Goal: Task Accomplishment & Management: Use online tool/utility

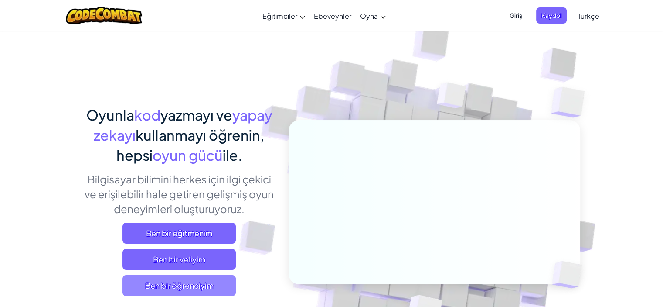
click at [202, 282] on font "Ben bir öğrenciyim" at bounding box center [179, 285] width 68 height 10
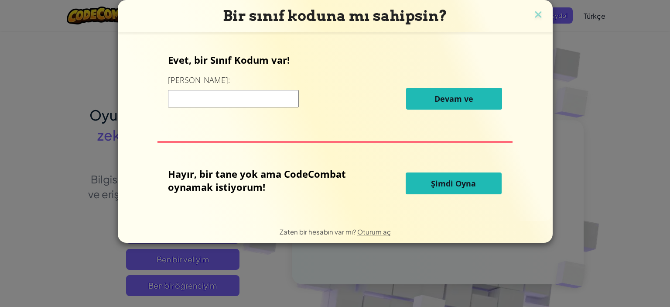
click at [451, 180] on font "Şimdi Oyna" at bounding box center [453, 183] width 45 height 10
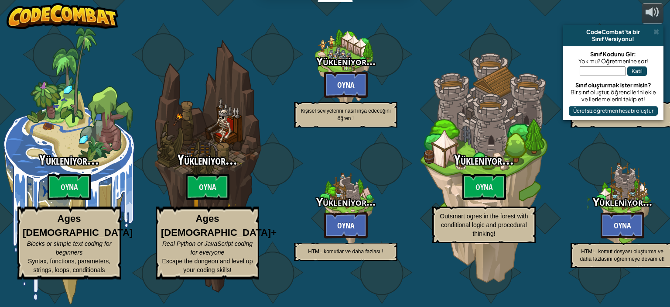
select select "tr"
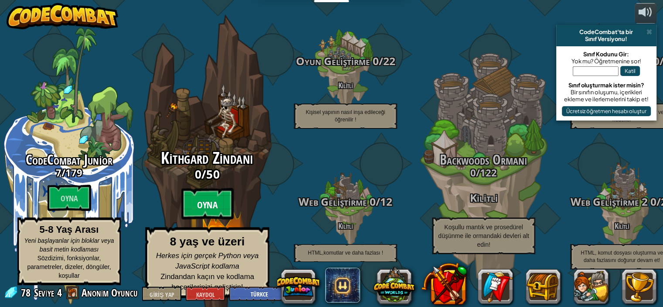
click at [212, 215] on btn "Oyna" at bounding box center [207, 203] width 52 height 31
select select "tr"
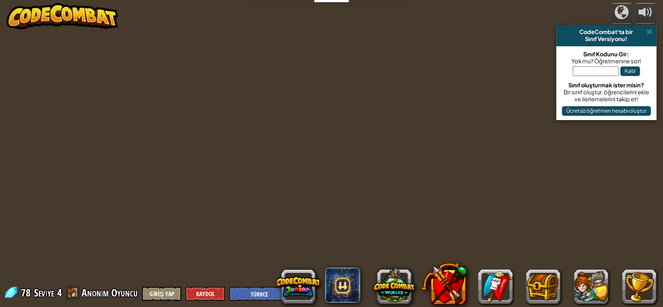
select select "tr"
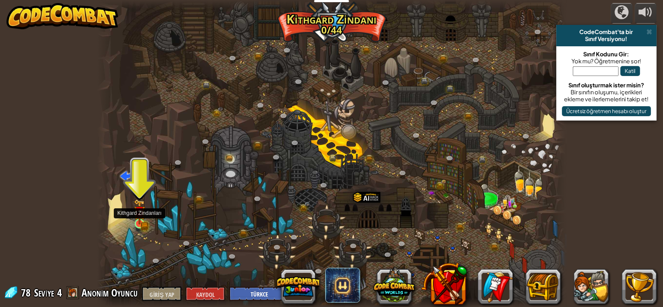
click at [140, 211] on img at bounding box center [139, 211] width 11 height 25
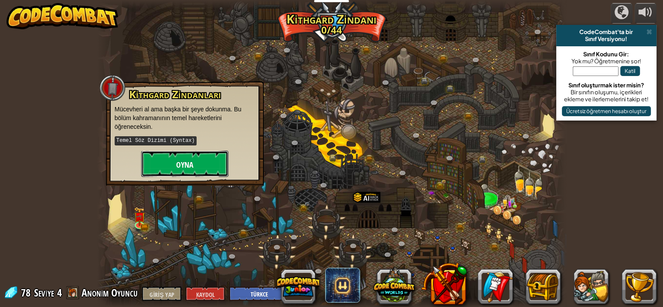
click at [171, 166] on button "Oyna" at bounding box center [184, 163] width 87 height 26
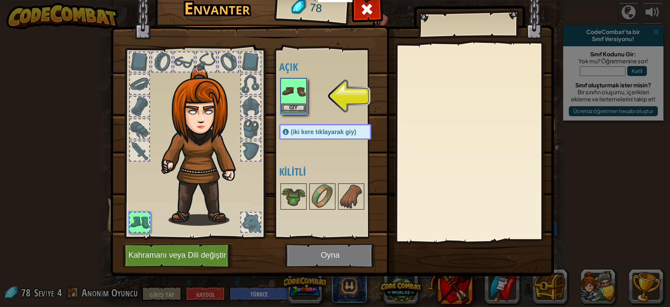
click at [294, 95] on img at bounding box center [293, 91] width 24 height 24
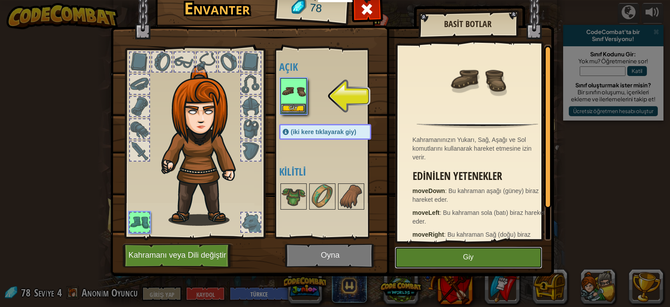
click at [509, 260] on button "Giy" at bounding box center [468, 257] width 147 height 22
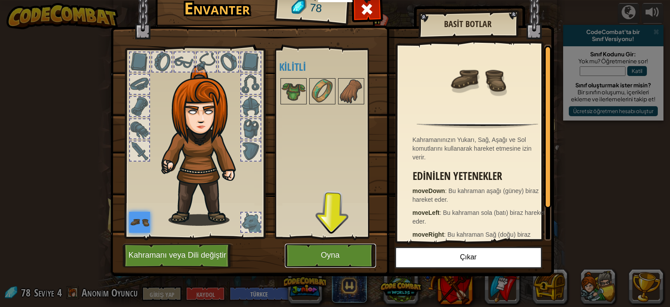
click at [333, 263] on button "Oyna" at bounding box center [330, 255] width 91 height 24
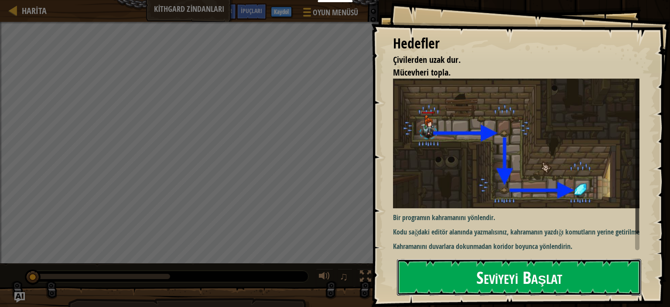
click at [509, 280] on font "Seviyeyi Başlat" at bounding box center [519, 277] width 86 height 24
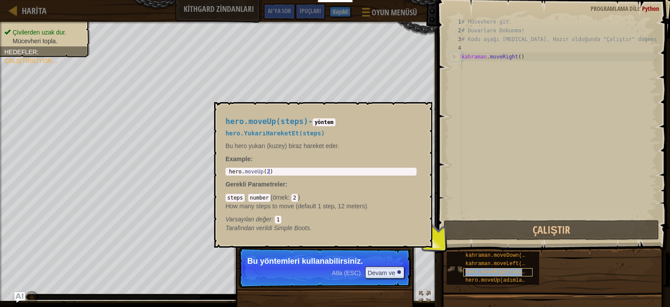
click at [515, 270] on font "hero.moveRight(adımlar)" at bounding box center [501, 272] width 72 height 6
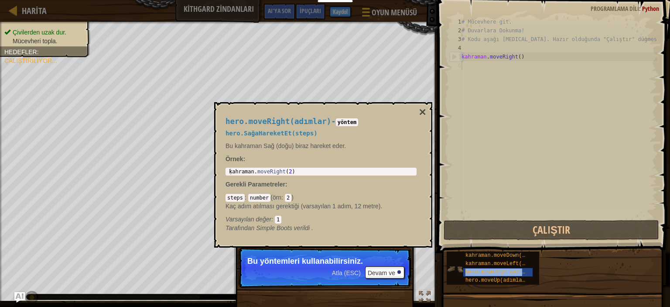
click at [538, 270] on div "kahraman.moveDown(adımlar) kahraman.moveLeft(adımlar) hero.moveRight(adımlar) h…" at bounding box center [493, 267] width 92 height 33
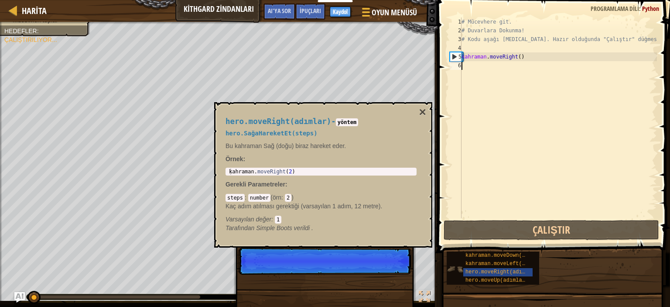
scroll to position [4, 0]
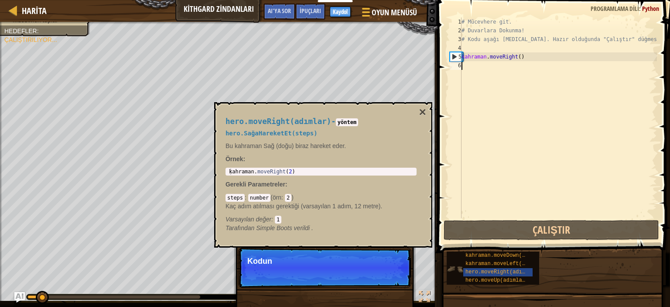
click at [456, 267] on img at bounding box center [455, 268] width 17 height 17
click at [455, 267] on img at bounding box center [455, 268] width 17 height 17
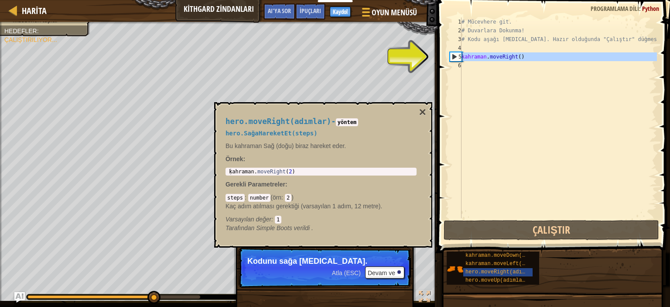
click at [450, 56] on div "5" at bounding box center [455, 56] width 11 height 9
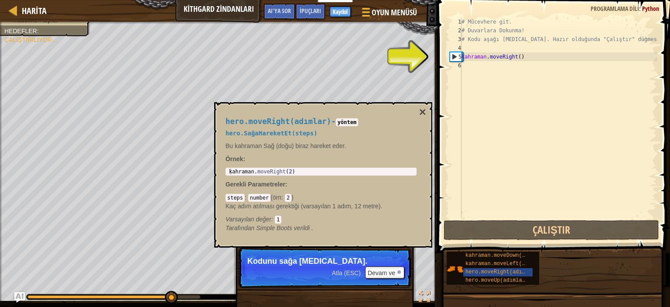
click at [454, 55] on div "5" at bounding box center [455, 56] width 11 height 9
type textarea "hero.moveRight()"
click at [454, 55] on div "5" at bounding box center [455, 56] width 11 height 9
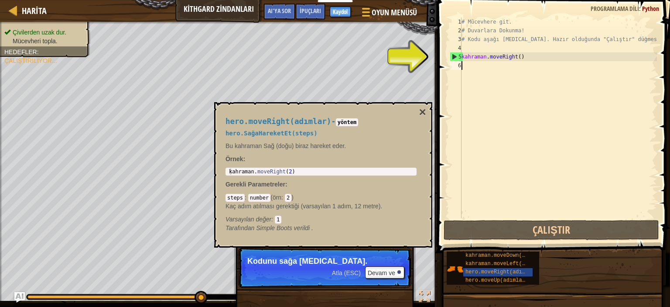
click at [454, 55] on div "5" at bounding box center [455, 56] width 11 height 9
click at [456, 53] on div "5" at bounding box center [455, 56] width 11 height 9
click at [456, 55] on div "5" at bounding box center [455, 56] width 11 height 9
type textarea "hero.moveRight()"
click at [434, 59] on div at bounding box center [434, 153] width 1 height 307
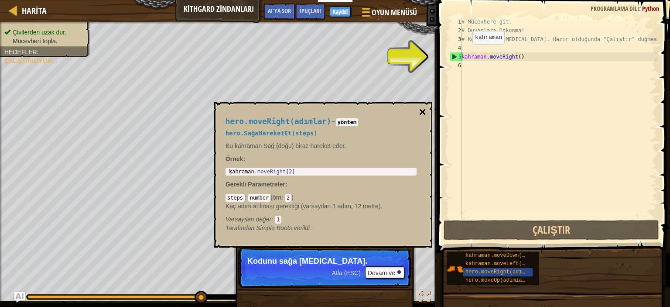
click at [423, 113] on font "×" at bounding box center [422, 112] width 7 height 14
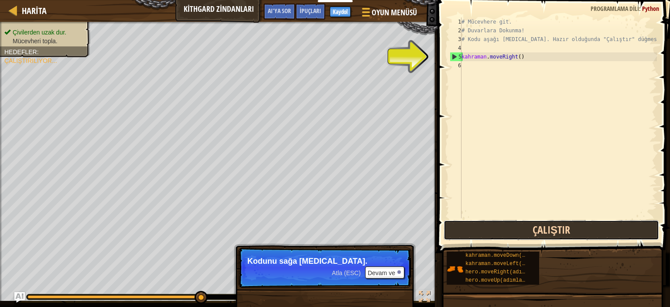
click at [548, 222] on button "Çalıştır" at bounding box center [551, 230] width 215 height 20
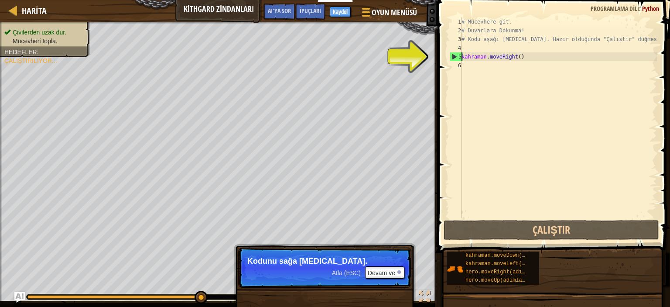
click at [461, 68] on div "# Mücevhere git. # Duvarlara Dokunma! # Kodu aşağı yaz. Hazır olduğunda "Çalışt…" at bounding box center [558, 126] width 197 height 218
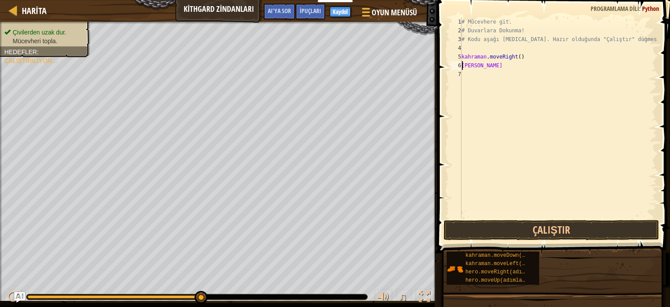
scroll to position [4, 1]
click at [487, 65] on div "# Mücevhere git. # Duvarlara Dokunma! # Kodu aşağı yaz. Hazır olduğunda "Çalışt…" at bounding box center [558, 126] width 197 height 218
click at [488, 67] on div "# Mücevhere git. # Duvarlara Dokunma! # Kodu aşağı yaz. Hazır olduğunda "Çalışt…" at bounding box center [558, 126] width 197 height 218
type textarea "."
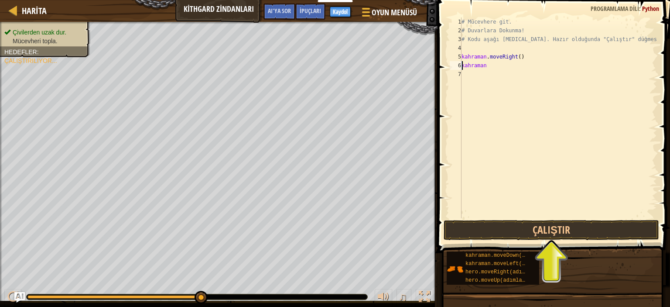
scroll to position [4, 0]
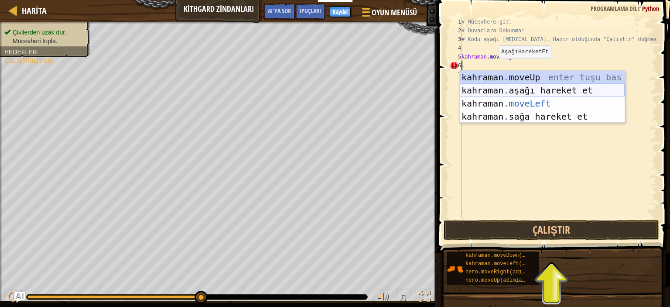
click at [581, 89] on div "kahraman . moveUp enter tuşu bas kahraman . aşağı hareket et tuşuna bas kahrama…" at bounding box center [542, 110] width 165 height 79
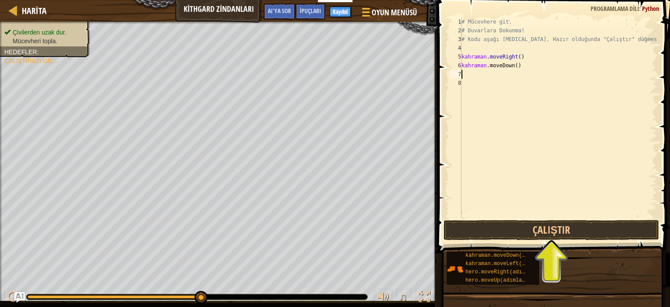
type textarea "."
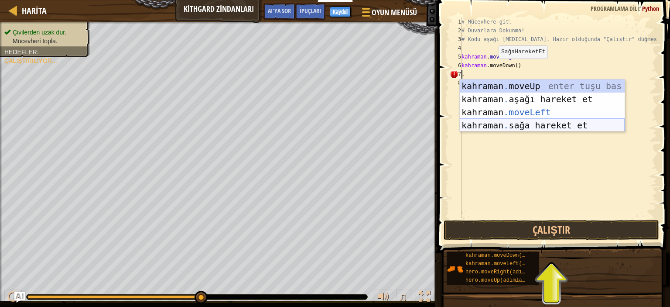
click at [547, 122] on div "kahraman . moveUp enter tuşu bas kahraman . aşağı hareket et tuşuna bas kahrama…" at bounding box center [542, 118] width 165 height 79
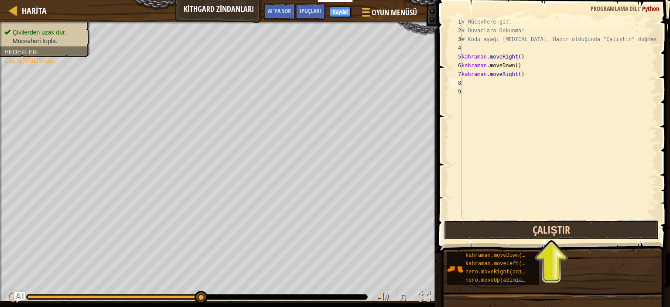
click at [535, 230] on button "Çalıştır" at bounding box center [551, 230] width 215 height 20
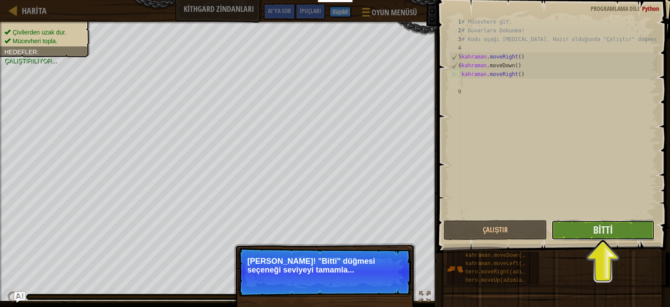
click at [640, 230] on button "Bitti" at bounding box center [602, 230] width 103 height 20
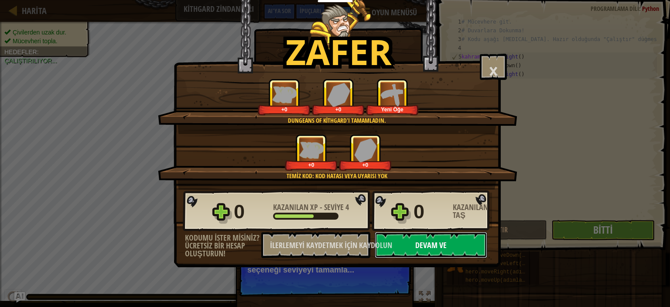
click at [464, 251] on button "Devam ve" at bounding box center [431, 245] width 113 height 26
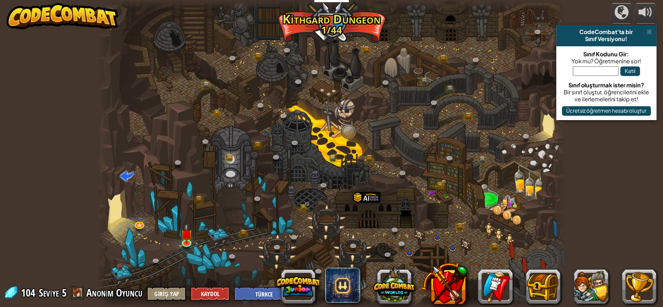
select select "tr"
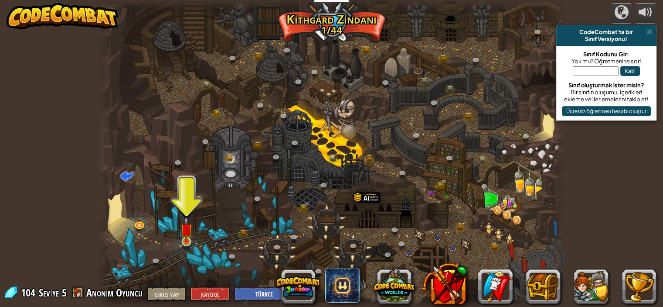
drag, startPoint x: 174, startPoint y: 239, endPoint x: 183, endPoint y: 233, distance: 10.6
click at [174, 238] on div at bounding box center [331, 153] width 469 height 307
click at [185, 232] on img at bounding box center [186, 229] width 11 height 26
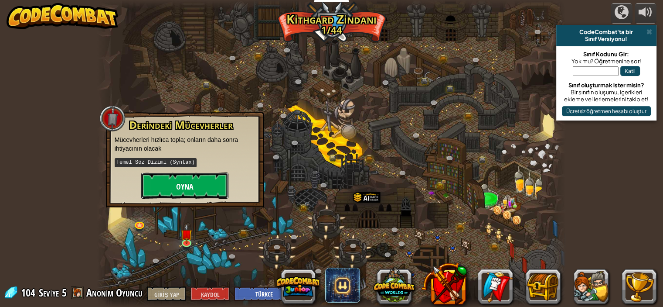
click at [196, 183] on button "Oyna" at bounding box center [184, 185] width 87 height 26
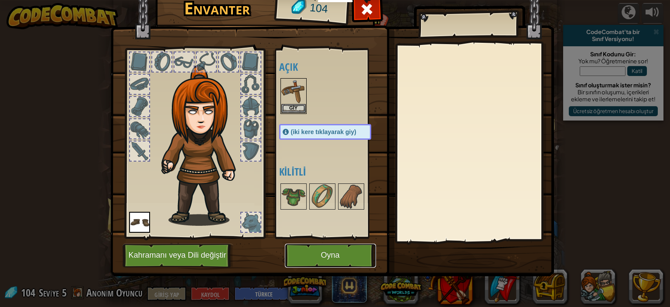
click at [330, 251] on font "Oyna" at bounding box center [330, 255] width 19 height 9
click at [329, 250] on button "Oyna" at bounding box center [330, 255] width 91 height 24
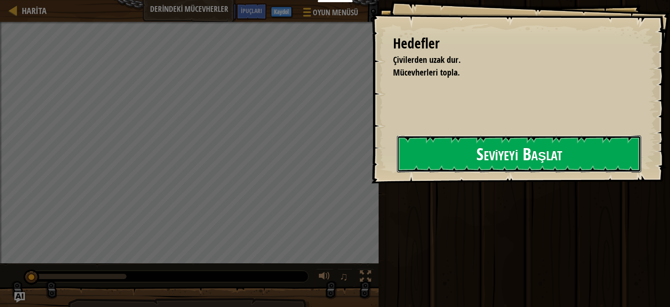
click at [555, 154] on font "Seviyeyi Başlat" at bounding box center [519, 154] width 86 height 24
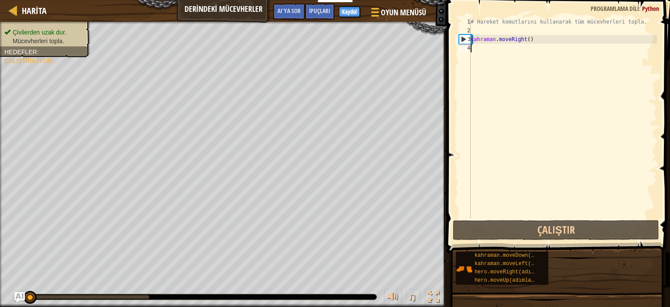
type textarea "."
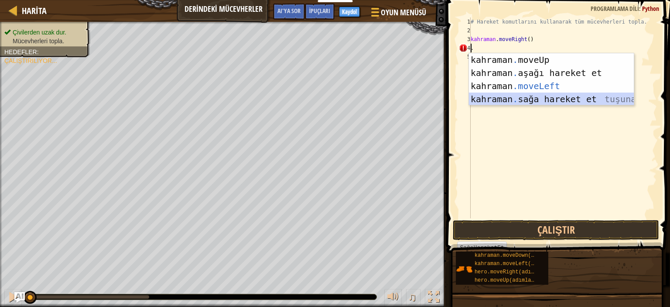
click at [559, 96] on div "kahraman . moveUp enter tuşu bas kahraman . aşağı hareket et tuşuna bas kahrama…" at bounding box center [551, 92] width 165 height 79
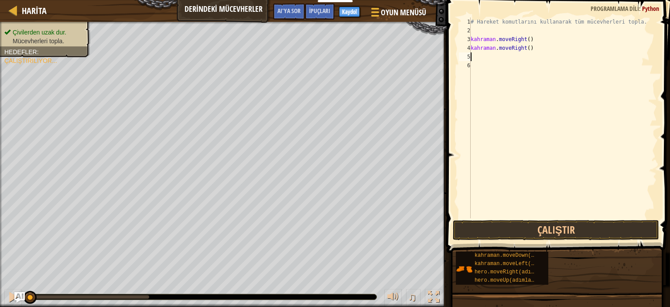
click at [485, 204] on div "Harita Derindeki Mücevherler Oyun Menüsü Bitti Kaydol İpuçları AI'ya sor 1 הההה…" at bounding box center [335, 153] width 670 height 307
click at [483, 57] on div "# Hareket komutlarını kullanarak tüm mücevherleri topla. kahraman . moveRight (…" at bounding box center [563, 126] width 188 height 218
type textarea "."
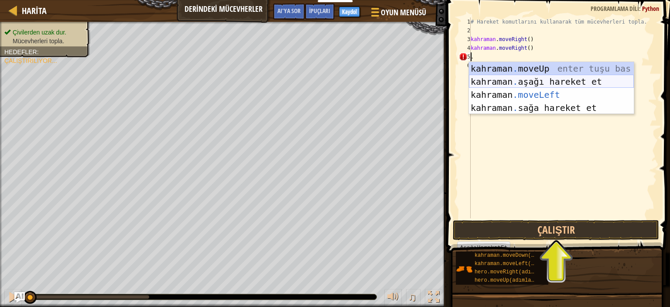
click at [561, 79] on div "kahraman . moveUp enter tuşu bas kahraman . aşağı hareket et tuşuna bas kahrama…" at bounding box center [551, 101] width 165 height 79
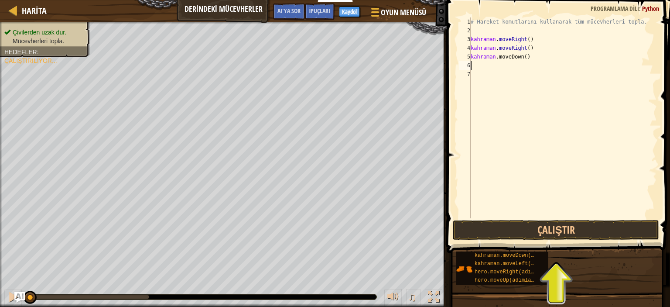
type textarea "."
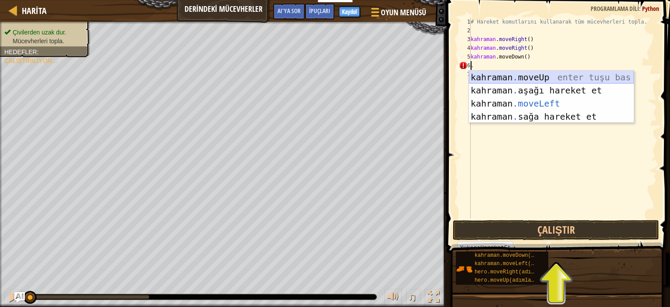
click at [548, 73] on div "kahraman . moveUp enter tuşu bas kahraman . aşağı hareket et tuşuna bas kahrama…" at bounding box center [551, 110] width 165 height 79
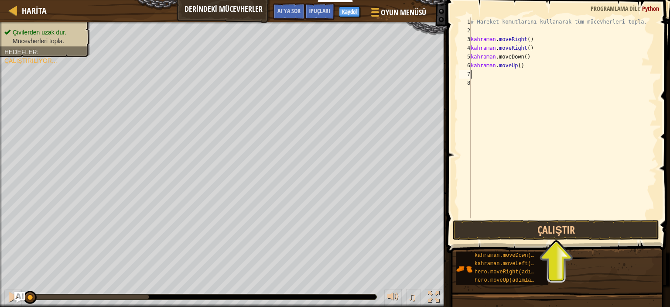
type textarea "."
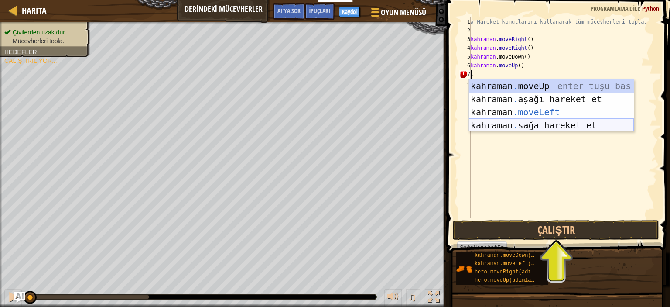
click at [560, 125] on div "kahraman . moveUp enter tuşu bas kahraman . aşağı hareket et tuşuna bas kahrama…" at bounding box center [551, 118] width 165 height 79
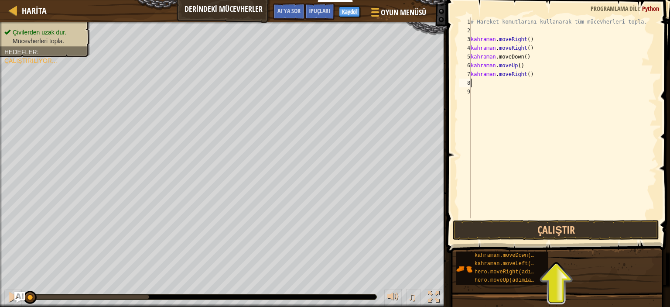
type textarea "."
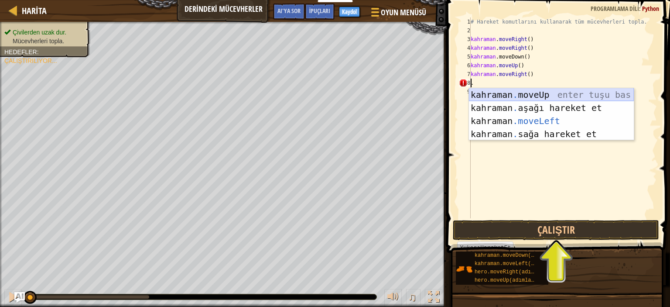
click at [534, 92] on div "kahraman . moveUp enter tuşu bas kahraman . aşağı hareket et tuşuna bas kahrama…" at bounding box center [551, 127] width 165 height 79
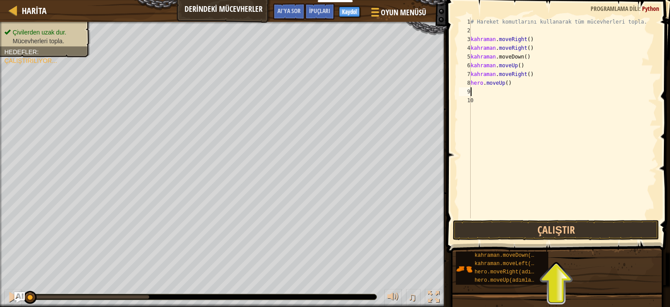
type textarea "."
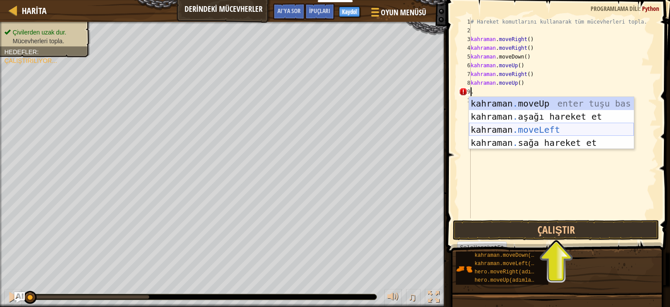
click at [520, 126] on div "kahraman . moveUp enter tuşu bas kahraman . aşağı hareket et tuşuna bas kahrama…" at bounding box center [551, 136] width 165 height 79
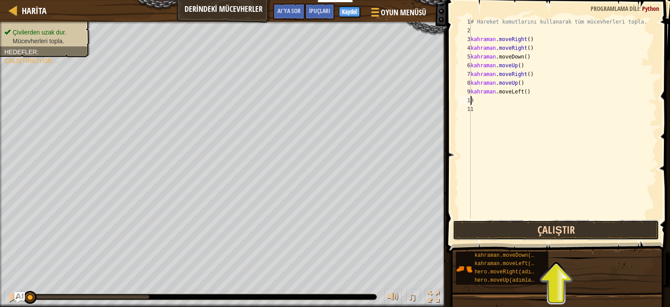
click at [575, 224] on button "Çalıştır" at bounding box center [556, 230] width 206 height 20
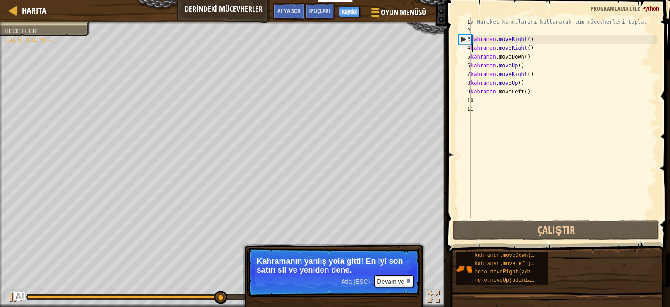
click at [529, 48] on div "# Hareket komutlarını kullanarak tüm mücevherleri topla. kahraman . moveRight (…" at bounding box center [563, 126] width 188 height 218
drag, startPoint x: 528, startPoint y: 48, endPoint x: 508, endPoint y: 49, distance: 20.5
click at [508, 49] on div "# Hareket komutlarını kullanarak tüm mücevherleri topla. kahraman . moveRight (…" at bounding box center [563, 126] width 188 height 218
click at [470, 45] on div "hero.moveRight() 1 2 3 4 5 6 7 8 9 10 11 # Hareket komutlarını kullanarak tüm m…" at bounding box center [557, 117] width 200 height 201
click at [465, 38] on div "3" at bounding box center [464, 39] width 11 height 9
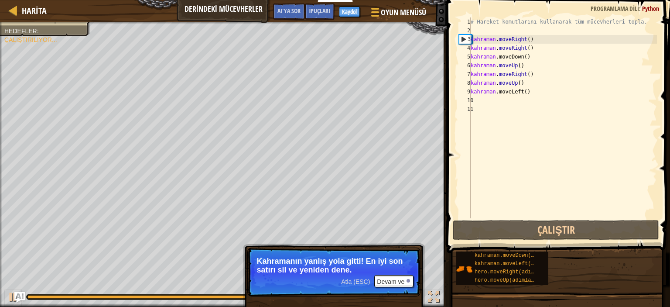
click at [347, 279] on div "Atla (ESC) Devam ve" at bounding box center [377, 281] width 72 height 12
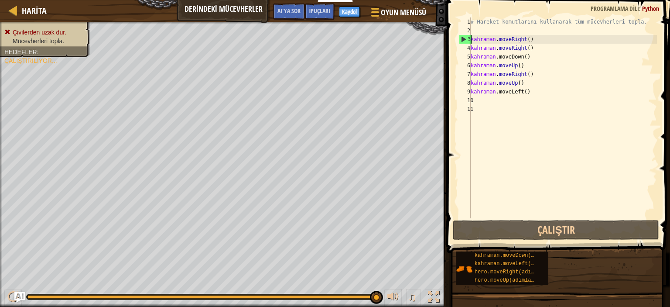
click at [526, 48] on div "# Hareket komutlarını kullanarak tüm mücevherleri topla. kahraman . moveRight (…" at bounding box center [563, 126] width 188 height 218
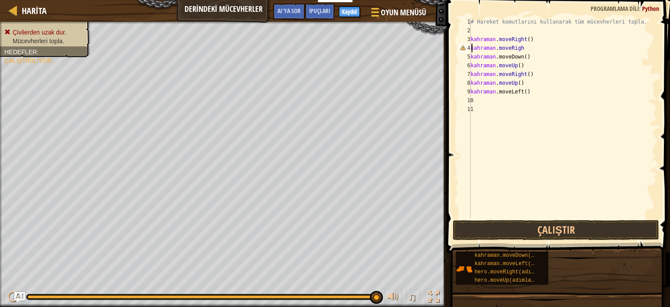
click at [530, 50] on div "# Hareket komutlarını kullanarak tüm mücevherleri topla. kahraman . moveRight (…" at bounding box center [563, 126] width 188 height 218
drag, startPoint x: 530, startPoint y: 47, endPoint x: 479, endPoint y: 52, distance: 51.7
click at [479, 52] on div "# Hareket komutlarını kullanarak tüm mücevherleri topla. kahraman . moveRight (…" at bounding box center [563, 126] width 188 height 218
drag, startPoint x: 466, startPoint y: 49, endPoint x: 497, endPoint y: 45, distance: 31.2
click at [497, 45] on div "hero.moveRigh 1 2 3 4 5 6 7 8 9 10 11 # Hareket komutlarını kullanarak tüm müce…" at bounding box center [557, 117] width 200 height 201
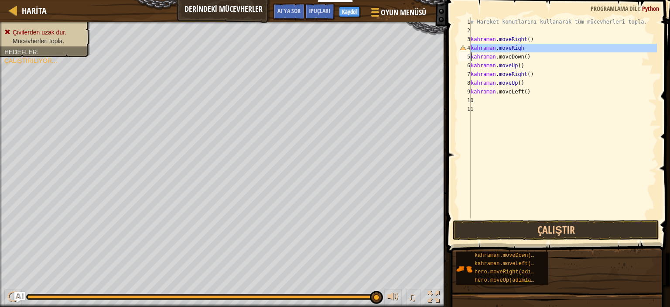
type textarea "hero.moveDown()"
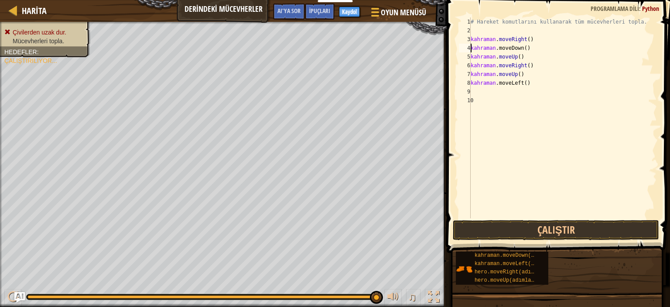
click at [573, 213] on div "# Hareket komutlarını kullanarak tüm mücevherleri topla. kahraman . moveRight (…" at bounding box center [563, 126] width 188 height 218
click at [546, 228] on button "Çalıştır" at bounding box center [556, 230] width 206 height 20
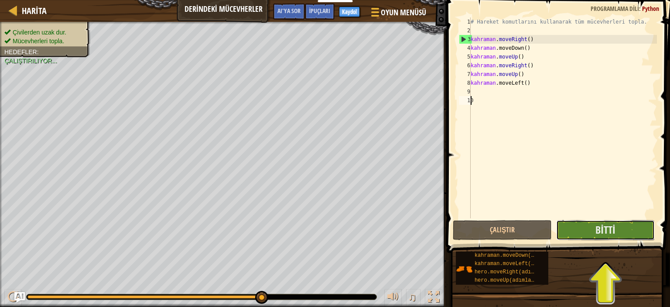
click at [585, 229] on button "Bitti" at bounding box center [605, 230] width 99 height 20
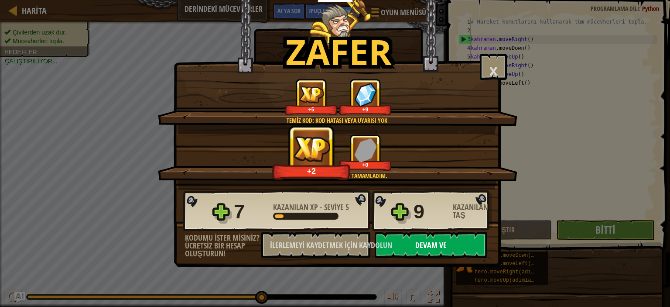
click at [422, 250] on button "Devam ve" at bounding box center [431, 245] width 113 height 26
select select "tr"
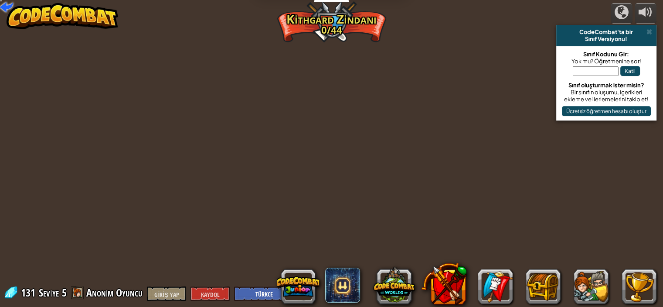
select select "tr"
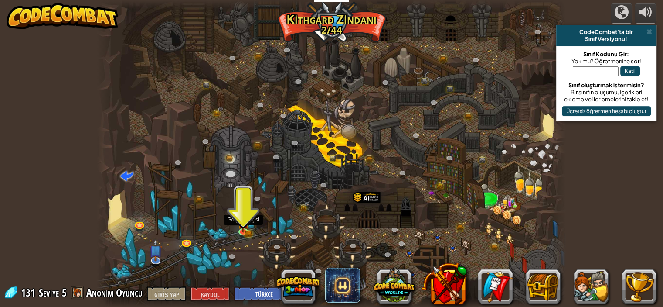
drag, startPoint x: 247, startPoint y: 228, endPoint x: 253, endPoint y: 228, distance: 6.1
click at [246, 228] on img at bounding box center [243, 222] width 11 height 19
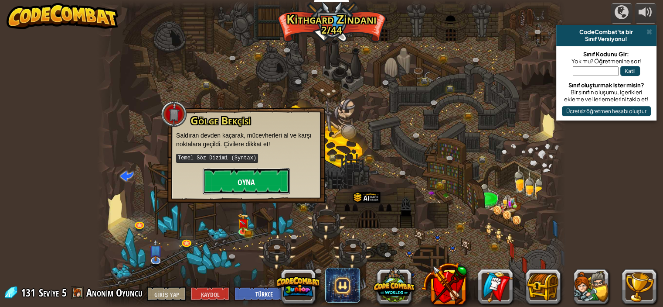
click at [265, 176] on button "Oyna" at bounding box center [246, 181] width 87 height 26
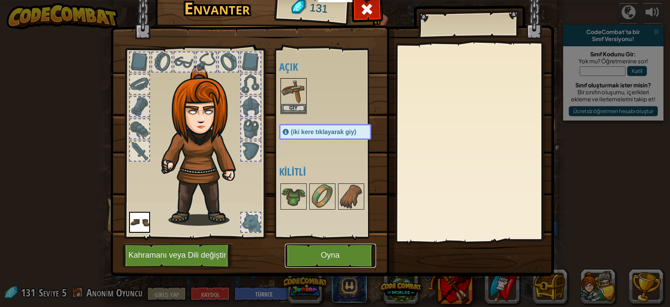
click at [342, 256] on button "Oyna" at bounding box center [330, 255] width 91 height 24
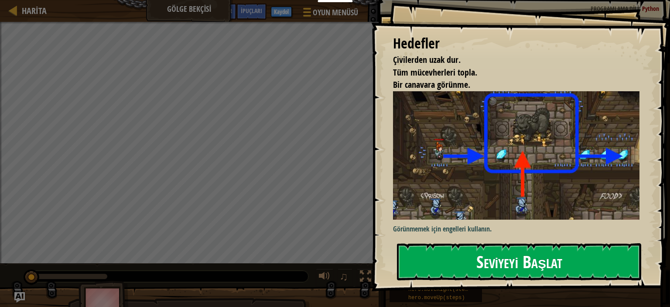
click at [537, 240] on div "Hedefler Çivilerden uzak dur. Tüm mücevherleri topla. Bir canavara görünme. Gör…" at bounding box center [520, 145] width 299 height 291
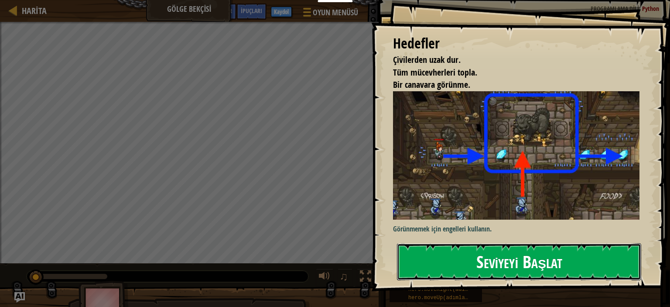
click at [554, 260] on font "Seviyeyi Başlat" at bounding box center [519, 262] width 86 height 24
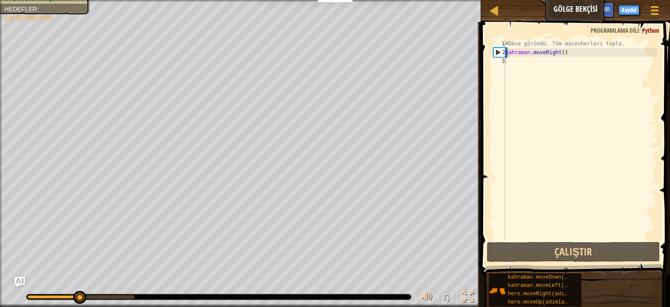
click at [507, 65] on div "#Deve göründü. Tüm mücevherleri topla. kahraman . moveRight ( )" at bounding box center [580, 148] width 154 height 218
click at [507, 61] on div "#Deve göründü. Tüm mücevherleri topla. kahraman . moveRight ( )" at bounding box center [580, 148] width 154 height 218
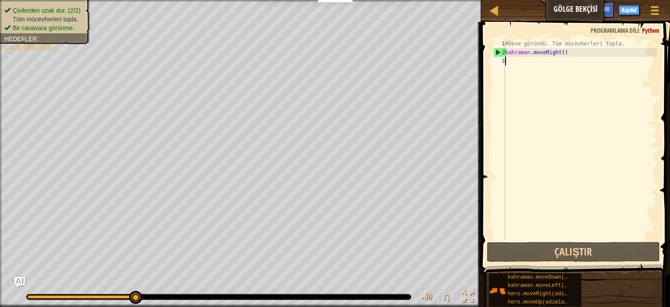
type textarea "."
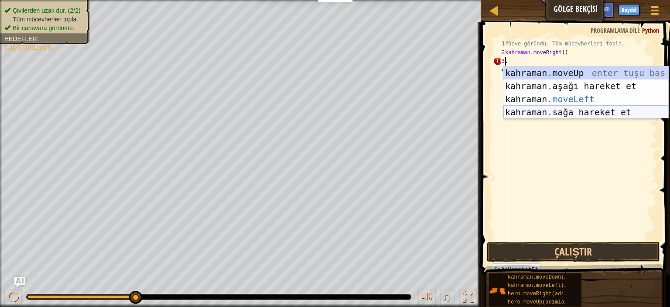
click at [587, 113] on div "kahraman . moveUp enter tuşu bas kahraman . aşağı hareket et tuşuna bas kahrama…" at bounding box center [585, 105] width 165 height 79
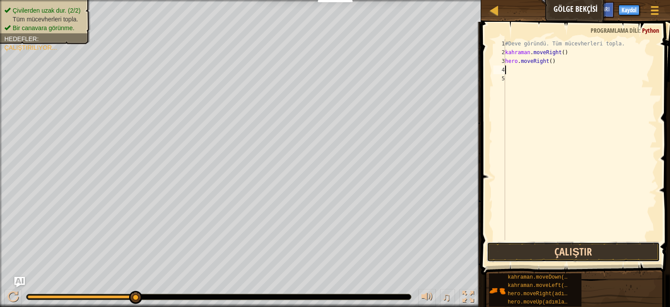
click at [571, 250] on button "Çalıştır" at bounding box center [573, 252] width 173 height 20
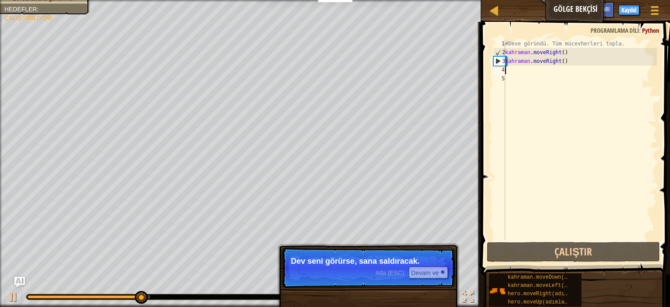
click at [541, 79] on div "#Deve göründü. Tüm mücevherleri topla. kahraman . moveRight ( ) kahraman . move…" at bounding box center [580, 148] width 154 height 218
click at [542, 69] on div "#Deve göründü. Tüm mücevherleri topla. kahraman . moveRight ( ) kahraman . move…" at bounding box center [580, 148] width 154 height 218
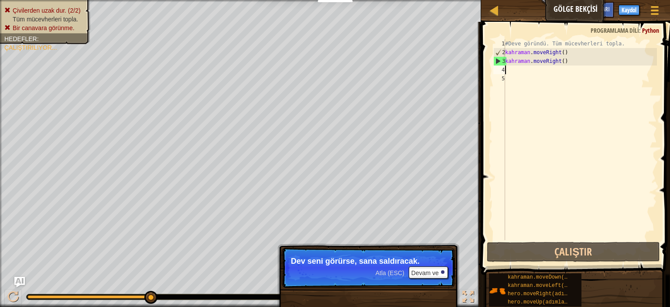
type textarea "."
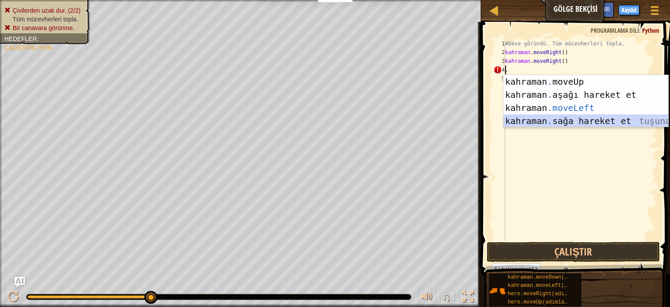
click at [562, 122] on div "kahraman . moveUp enter tuşu bas kahraman . aşağı hareket et tuşuna bas kahrama…" at bounding box center [585, 114] width 165 height 79
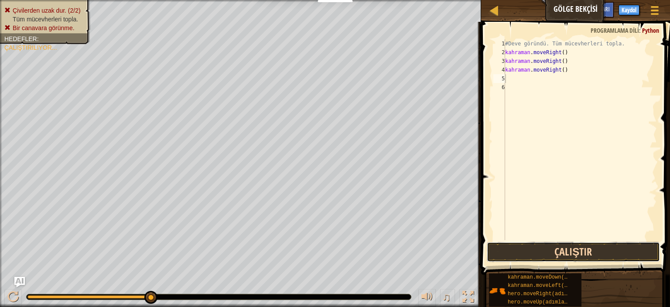
click at [560, 248] on button "Çalıştır" at bounding box center [573, 252] width 173 height 20
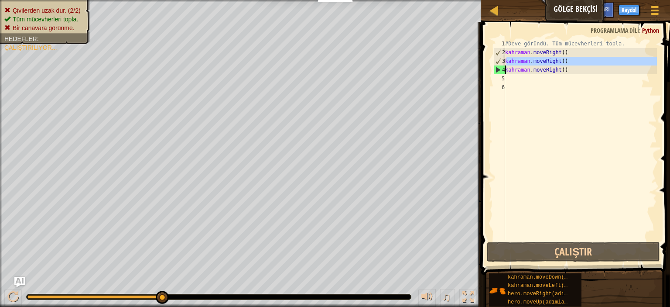
click at [459, 74] on div "Harita Gölge Bekçisi Oyun Menüsü Bitti Kaydol İpuçları AI'ya sor 1 הההההההההההה…" at bounding box center [335, 153] width 670 height 307
type textarea "hero.moveRight()hero.moveRight()"
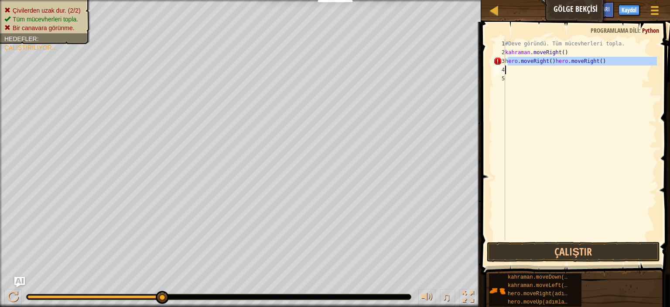
drag, startPoint x: 526, startPoint y: 73, endPoint x: 516, endPoint y: 75, distance: 11.1
click at [516, 75] on div "#Deve göründü. Tüm mücevherleri topla. kahraman . moveRight ( ) hero . moveRigh…" at bounding box center [580, 148] width 154 height 218
drag, startPoint x: 623, startPoint y: 62, endPoint x: 603, endPoint y: 62, distance: 20.1
click at [603, 62] on div "#Deve göründü. Tüm mücevherleri topla. kahraman . moveRight ( ) kahraman . Move…" at bounding box center [580, 148] width 154 height 218
drag, startPoint x: 670, startPoint y: 65, endPoint x: 647, endPoint y: 59, distance: 23.1
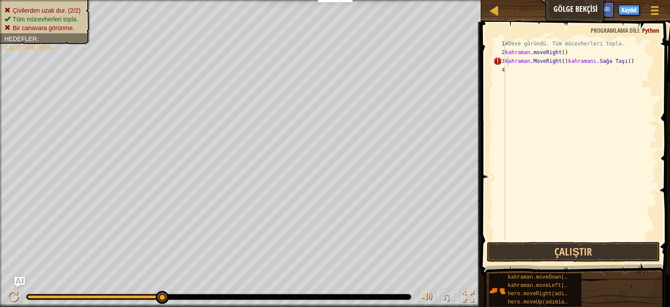
click at [647, 59] on div "hero.moveRight()hero.moveRight() 1 2 3 4 #Deve göründü. Tüm mücevherleri topla.…" at bounding box center [574, 165] width 191 height 278
drag, startPoint x: 647, startPoint y: 59, endPoint x: 608, endPoint y: 66, distance: 39.5
click at [609, 66] on div "#Deve göründü. Tüm mücevherleri topla. kahraman . moveRight ( ) kahraman . Move…" at bounding box center [580, 148] width 154 height 218
drag, startPoint x: 569, startPoint y: 57, endPoint x: 626, endPoint y: 57, distance: 57.1
click at [603, 57] on div "#Deve göründü. Tüm mücevherleri topla. kahraman . moveRight ( ) kahraman . Move…" at bounding box center [580, 148] width 154 height 218
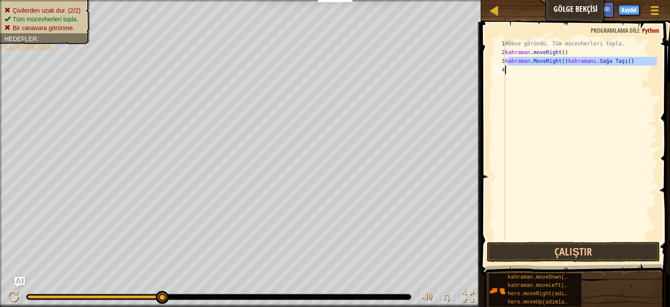
drag, startPoint x: 626, startPoint y: 57, endPoint x: 626, endPoint y: 71, distance: 14.0
click at [626, 71] on div "#Deve göründü. Tüm mücevherleri topla. kahraman . moveRight ( ) kahraman . Move…" at bounding box center [580, 148] width 154 height 218
drag, startPoint x: 647, startPoint y: 58, endPoint x: 608, endPoint y: 62, distance: 39.5
click at [615, 62] on div "#Deve göründü. Tüm mücevherleri topla. kahraman . moveRight ( ) kahraman . Move…" at bounding box center [580, 148] width 154 height 218
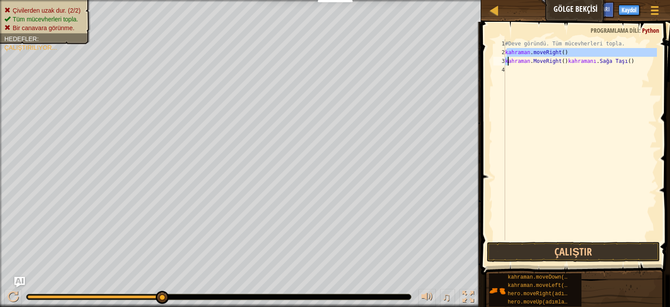
drag, startPoint x: 571, startPoint y: 50, endPoint x: 512, endPoint y: 57, distance: 59.8
click at [512, 57] on div "#Deve göründü. Tüm mücevherleri topla. kahraman . moveRight ( ) kahraman . Move…" at bounding box center [580, 148] width 154 height 218
type textarea "hero.moveRight()"
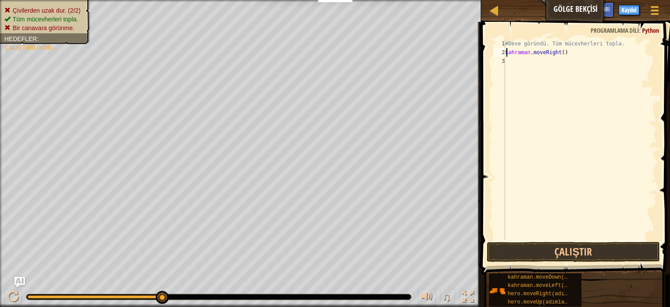
click at [538, 71] on div "#Deve göründü. Tüm mücevherleri topla. kahraman . moveRight ( )" at bounding box center [580, 148] width 154 height 218
type textarea ","
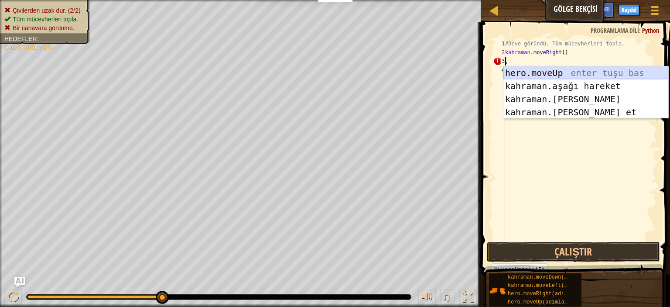
click at [537, 76] on div "hero.moveUp enter tuşu bas kahraman.aşağı hareket tuşuna bas kahraman.solaharek…" at bounding box center [585, 105] width 165 height 79
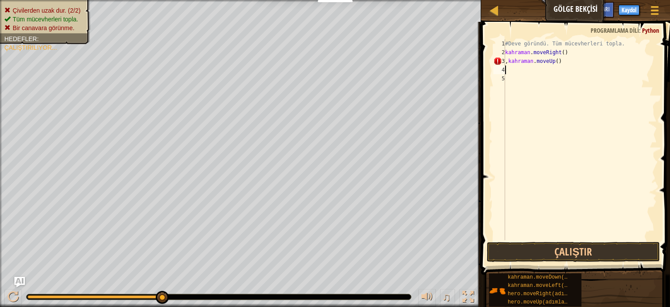
click at [534, 83] on div "#Deve göründü. Tüm mücevherleri topla. kahraman . moveRight ( ) , kahraman . mo…" at bounding box center [580, 148] width 154 height 218
click at [536, 70] on div "#Deve göründü. Tüm mücevherleri topla. kahraman . moveRight ( ) , kahraman . mo…" at bounding box center [580, 148] width 154 height 218
type textarea "."
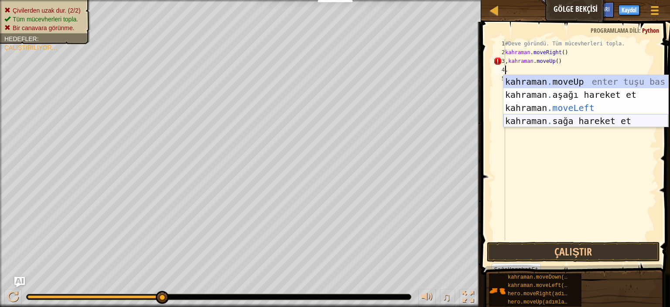
click at [613, 118] on div "kahraman . moveUp enter tuşu bas kahraman . aşağı hareket et tuşuna bas kahrama…" at bounding box center [585, 114] width 165 height 79
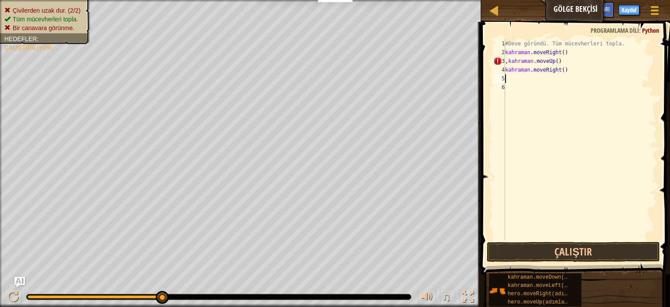
type textarea "."
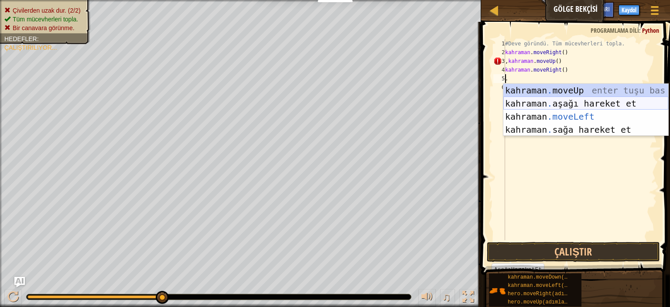
click at [587, 102] on div "kahraman . moveUp enter tuşu bas kahraman . aşağı hareket et tuşuna bas kahrama…" at bounding box center [585, 123] width 165 height 79
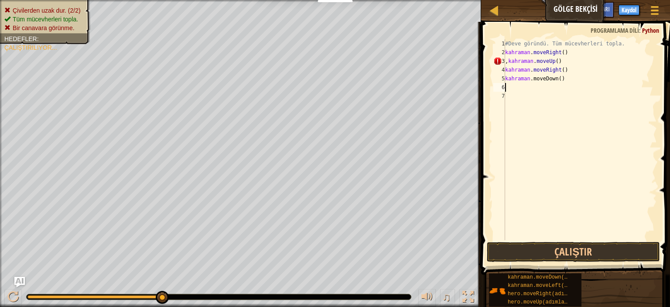
type textarea "."
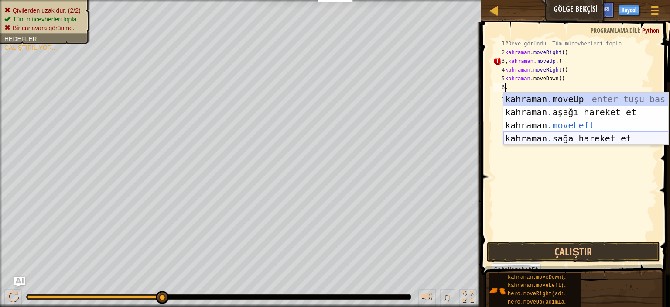
click at [599, 136] on div "kahraman . moveUp enter tuşu bas kahraman . aşağı hareket et tuşuna bas kahrama…" at bounding box center [585, 131] width 165 height 79
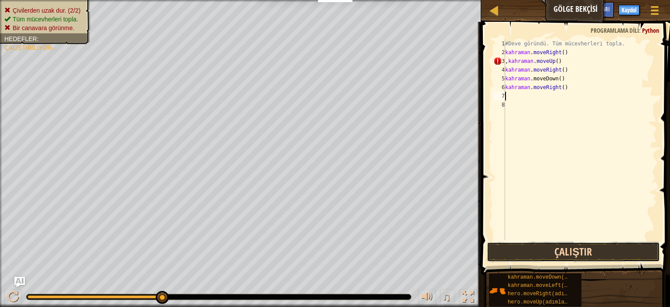
click at [560, 246] on button "Çalıştır" at bounding box center [573, 252] width 173 height 20
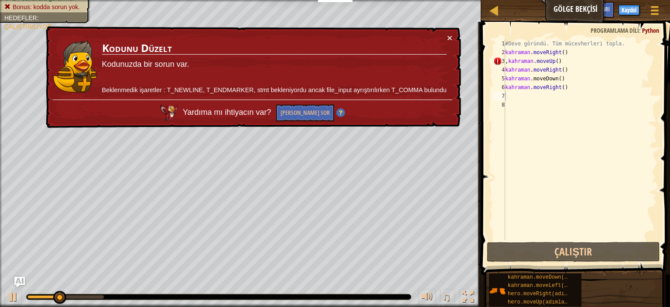
click at [454, 36] on div "× Kodunu Düzelt Kodunuzda bir sorun var. Beklenmedik işaretler : T_NEWLINE, T_E…" at bounding box center [252, 77] width 417 height 102
click at [452, 36] on font "×" at bounding box center [449, 38] width 5 height 10
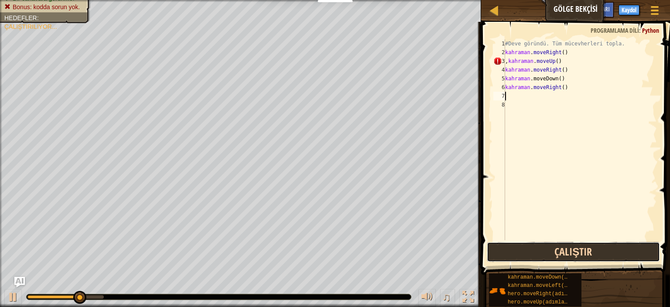
click at [625, 255] on button "Çalıştır" at bounding box center [573, 252] width 173 height 20
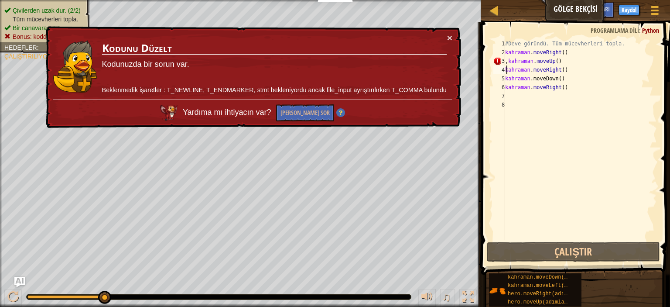
click at [615, 66] on div "#Deve göründü. Tüm mücevherleri topla. kahraman . moveRight ( ) , kahraman . mo…" at bounding box center [580, 148] width 154 height 218
click at [591, 64] on div "#Deve göründü. Tüm mücevherleri topla. kahraman . moveRight ( ) , kahraman . mo…" at bounding box center [580, 148] width 154 height 218
drag, startPoint x: 587, startPoint y: 63, endPoint x: 494, endPoint y: 64, distance: 93.4
click at [494, 64] on div ",hero.moveUp() 1 2 3 4 5 6 7 8 #Deve göründü. Tüm mücevherleri topla. kahraman …" at bounding box center [574, 139] width 165 height 201
click at [509, 58] on div "#Deve göründü. Tüm mücevherleri topla. kahraman . moveRight ( ) , kahraman . mo…" at bounding box center [580, 139] width 154 height 201
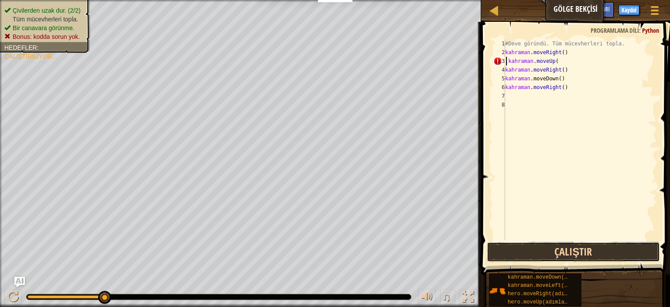
click at [561, 249] on button "Çalıştır" at bounding box center [573, 252] width 173 height 20
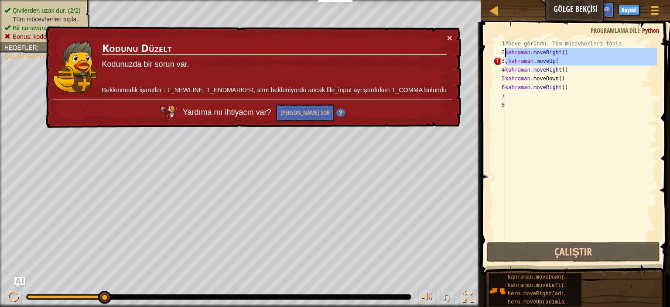
drag, startPoint x: 504, startPoint y: 62, endPoint x: 591, endPoint y: 55, distance: 87.5
click at [590, 55] on div ",hero.moveUp( 1 2 3 4 5 6 7 8 #Deve göründü. Tüm mücevherleri topla. kahraman .…" at bounding box center [574, 139] width 165 height 201
drag, startPoint x: 593, startPoint y: 41, endPoint x: 592, endPoint y: 51, distance: 10.5
click at [592, 51] on div "#Deve göründü. Tüm mücevherleri topla. kahraman . moveRight ( ) , kahraman . mo…" at bounding box center [580, 148] width 154 height 218
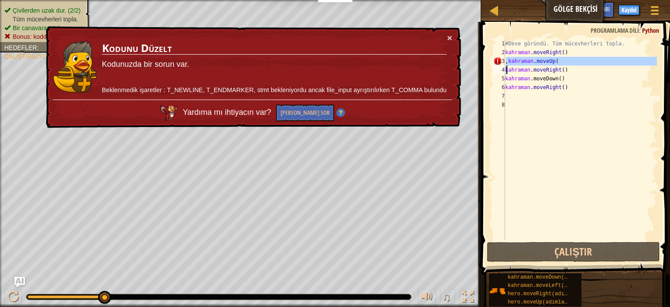
drag, startPoint x: 656, startPoint y: 59, endPoint x: 619, endPoint y: 67, distance: 37.8
click at [619, 67] on div "#Deve göründü. Tüm mücevherleri topla. kahraman . moveRight ( ) , kahraman . mo…" at bounding box center [580, 148] width 154 height 218
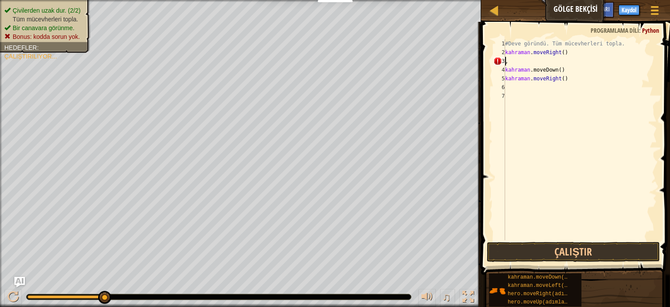
type textarea ","
type textarea "h"
type textarea "#"
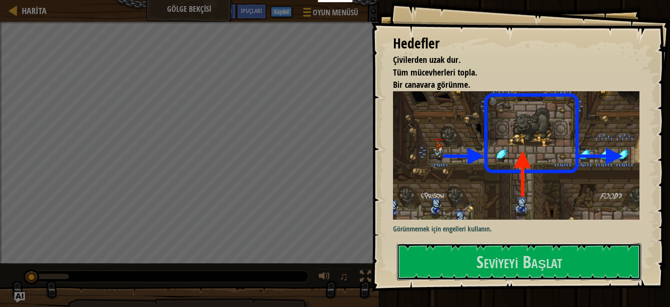
click at [574, 243] on button "Seviyeyi Başlat" at bounding box center [519, 261] width 244 height 37
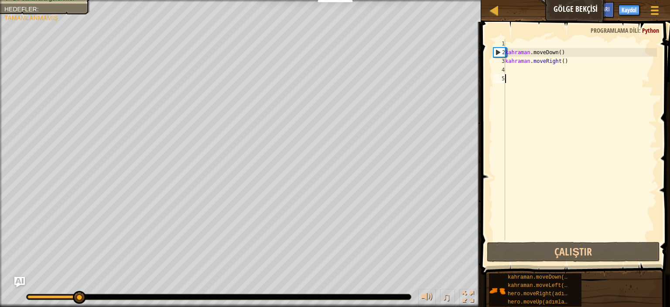
click at [585, 88] on div "kahraman .moveDown ( ) ​ kahraman . moveRight ( )" at bounding box center [580, 148] width 154 height 218
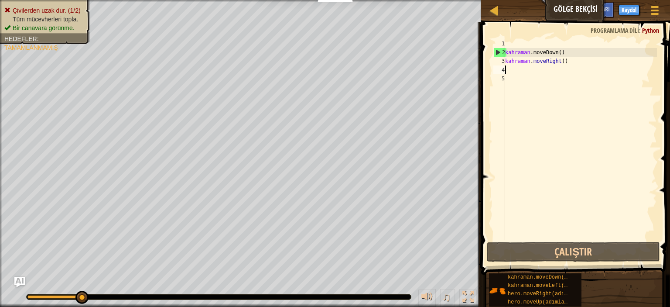
click at [562, 73] on div "kahraman .moveDown ( ) ​ kahraman . moveRight ( )" at bounding box center [580, 148] width 154 height 218
click at [556, 44] on div "kahraman .moveDown ( ) ​ kahraman . moveRight ( )" at bounding box center [580, 148] width 154 height 218
click at [545, 91] on div "kahraman .moveDown ( ) ​ kahraman . moveRight ( )" at bounding box center [580, 148] width 154 height 218
click at [544, 69] on div "kahraman .moveDown ( ) ​ kahraman . moveRight ( )" at bounding box center [580, 148] width 154 height 218
click at [593, 28] on font "Programlama dili" at bounding box center [615, 30] width 48 height 8
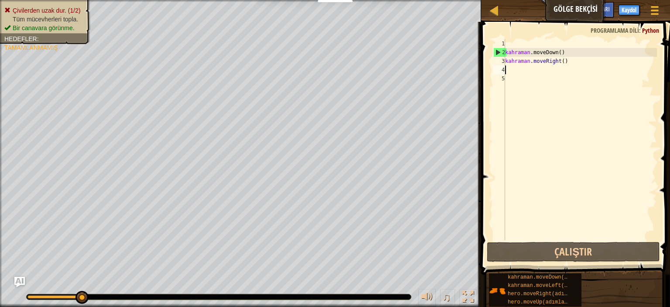
click at [595, 19] on div "Oyun Menüsü Bitti Kaydol İpuçları AI'ya sor" at bounding box center [607, 12] width 118 height 21
drag, startPoint x: 560, startPoint y: 51, endPoint x: 518, endPoint y: 53, distance: 42.3
click at [534, 52] on div "kahraman .moveDown ( ) ​ kahraman . moveRight ( )" at bounding box center [580, 148] width 154 height 218
drag, startPoint x: 533, startPoint y: 63, endPoint x: 555, endPoint y: 66, distance: 22.0
click at [555, 66] on div "kahraman .moveDown ( ) ​ kahraman . moveRight ( )" at bounding box center [580, 148] width 154 height 218
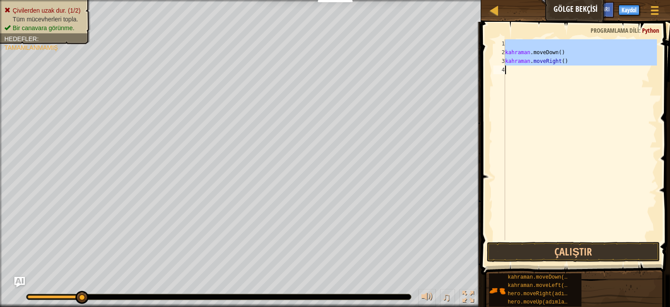
drag, startPoint x: 514, startPoint y: 48, endPoint x: 536, endPoint y: 78, distance: 37.3
click at [536, 78] on div "kahraman .moveDown ( ) ​ kahraman . moveRight ( )" at bounding box center [580, 148] width 154 height 218
type textarea "hero.moveRight()"
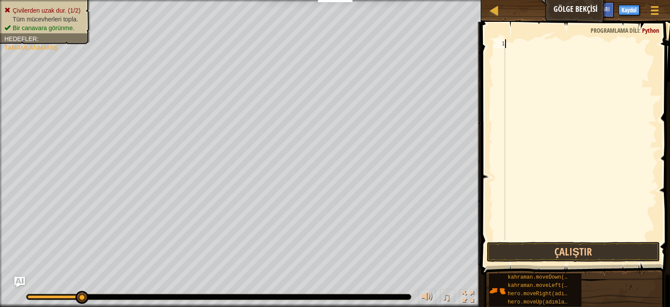
type textarea "."
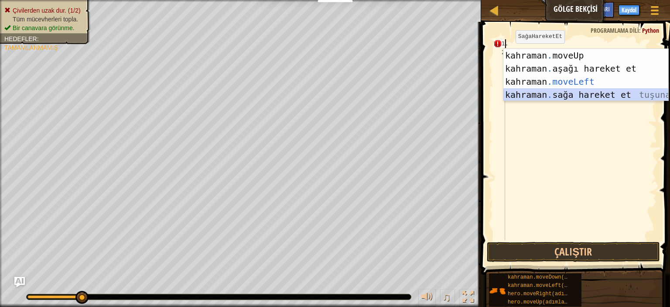
click at [562, 94] on div "kahraman . moveUp enter tuşu bas kahraman . aşağı hareket et tuşuna bas kahrama…" at bounding box center [585, 88] width 165 height 79
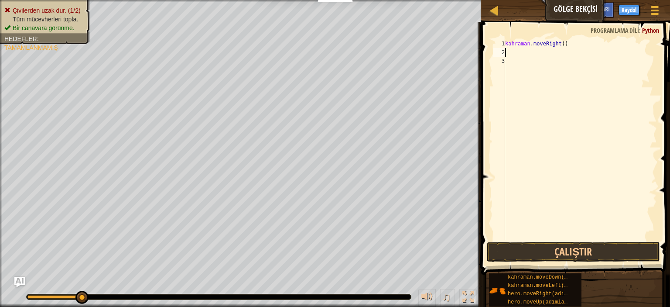
click at [553, 55] on div "kahraman . moveRight ( )" at bounding box center [580, 148] width 154 height 218
type textarea "."
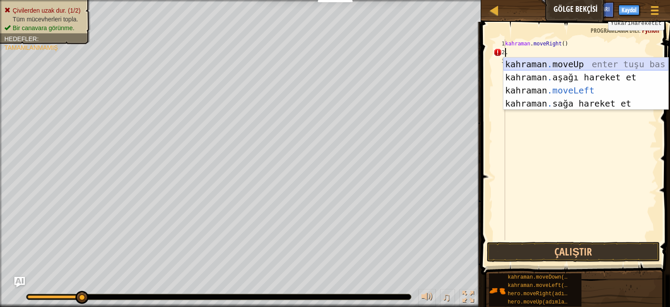
click at [600, 64] on div "kahraman . moveUp enter tuşu bas kahraman . aşağı hareket et tuşuna bas kahrama…" at bounding box center [585, 97] width 165 height 79
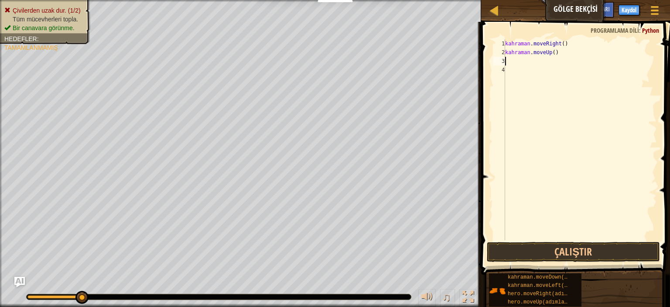
type textarea "."
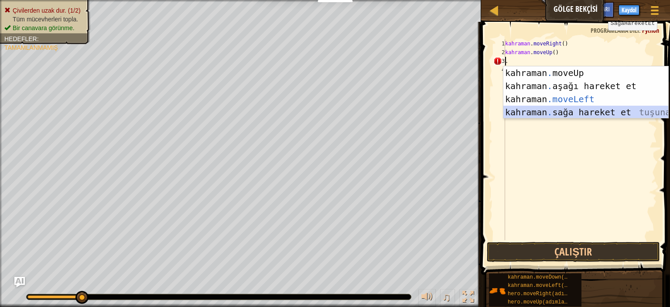
click at [602, 113] on div "kahraman . moveUp enter tuşu bas kahraman . aşağı hareket et tuşuna bas kahrama…" at bounding box center [585, 105] width 165 height 79
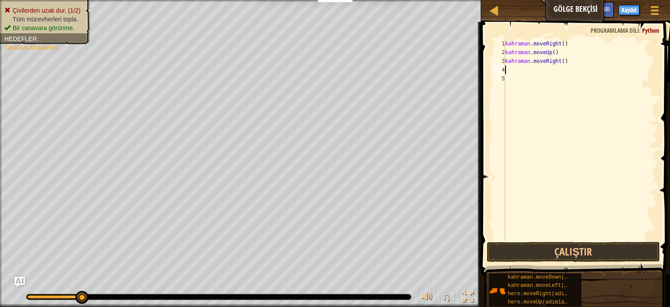
type textarea "."
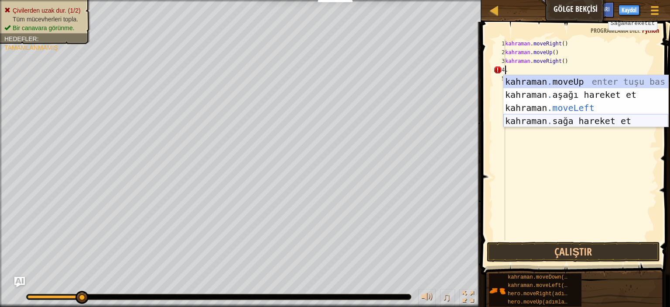
click at [595, 120] on div "kahraman . moveUp enter tuşu bas kahraman . aşağı hareket et tuşuna bas kahrama…" at bounding box center [585, 114] width 165 height 79
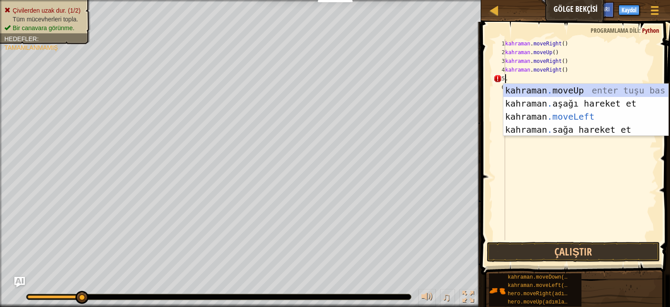
click at [570, 72] on div "kahraman . moveRight ( ) kahraman . moveUp ( ) kahraman . moveRight ( ) kahrama…" at bounding box center [580, 148] width 154 height 218
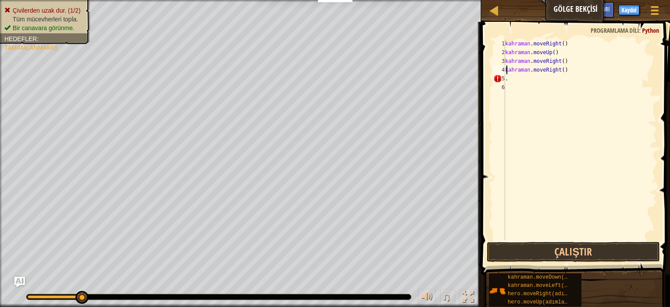
drag, startPoint x: 566, startPoint y: 69, endPoint x: 531, endPoint y: 69, distance: 34.9
click at [540, 69] on div "kahraman . moveRight ( ) kahraman . moveUp ( ) kahraman . moveRight ( ) kahrama…" at bounding box center [580, 148] width 154 height 218
drag, startPoint x: 506, startPoint y: 67, endPoint x: 567, endPoint y: 68, distance: 61.5
click at [567, 68] on div "kahraman . moveRight ( ) kahraman . moveUp ( ) kahraman . moveRight ( ) kahrama…" at bounding box center [580, 148] width 154 height 218
drag, startPoint x: 560, startPoint y: 69, endPoint x: 529, endPoint y: 74, distance: 30.8
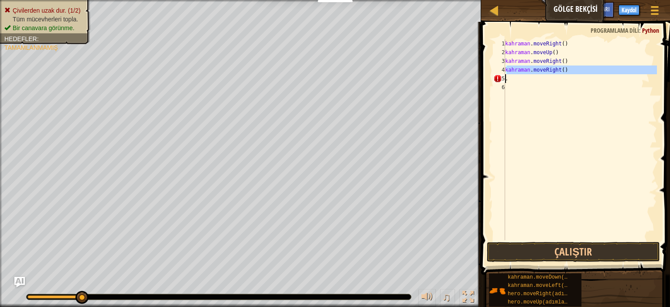
click at [530, 75] on div "kahraman . moveRight ( ) kahraman . moveUp ( ) kahraman . moveRight ( ) kahrama…" at bounding box center [580, 148] width 154 height 218
click at [569, 71] on div "kahraman . moveRight ( ) kahraman . moveUp ( ) kahraman . moveRight ( ) kahrama…" at bounding box center [580, 148] width 154 height 218
type textarea "h"
type textarea ","
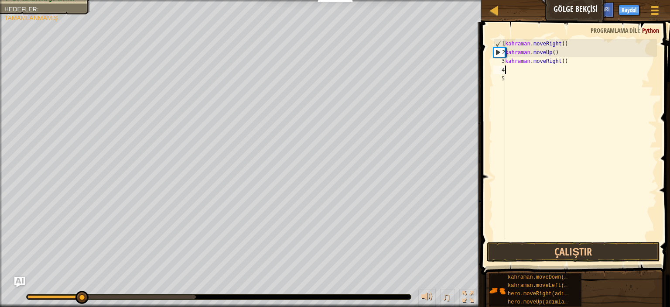
type textarea "."
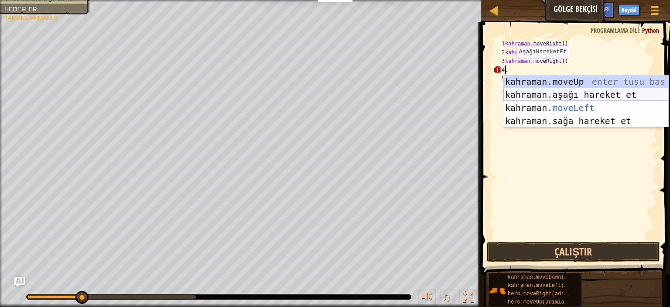
click at [584, 96] on div "kahraman . moveUp enter tuşu bas kahraman . aşağı hareket et tuşuna bas kahrama…" at bounding box center [585, 114] width 165 height 79
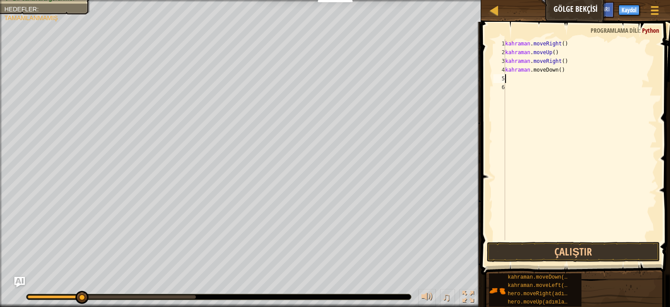
type textarea "."
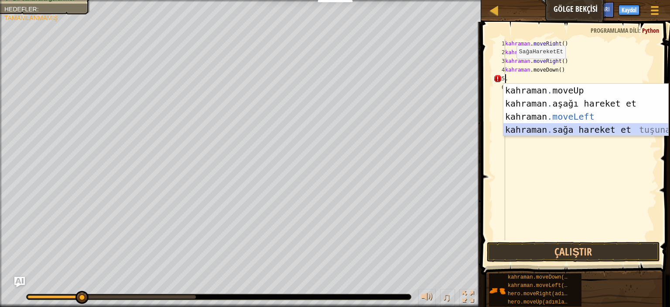
click at [586, 128] on div "kahraman . moveUp enter tuşu bas kahraman . aşağı hareket et tuşuna bas kahrama…" at bounding box center [585, 123] width 165 height 79
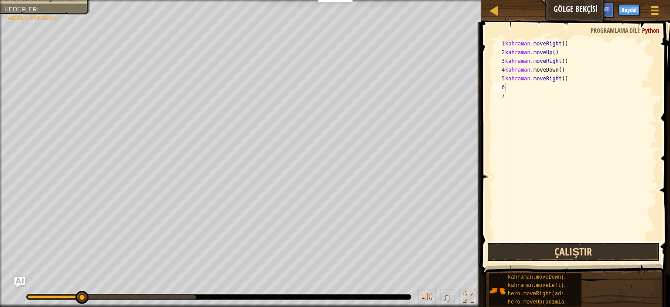
click at [565, 248] on button "Çalıştır" at bounding box center [573, 252] width 173 height 20
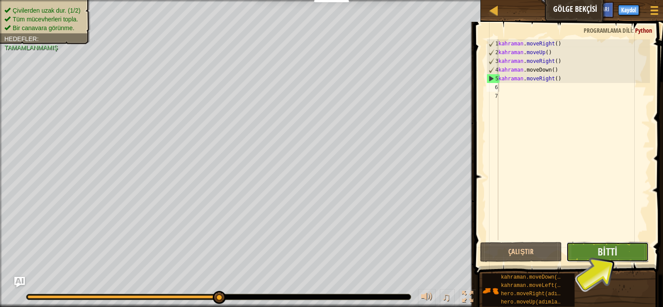
click at [622, 250] on button "Bitti" at bounding box center [608, 252] width 82 height 20
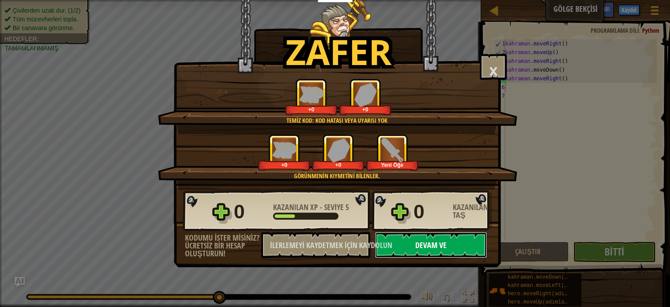
click at [433, 256] on button "Devam ve" at bounding box center [431, 245] width 113 height 26
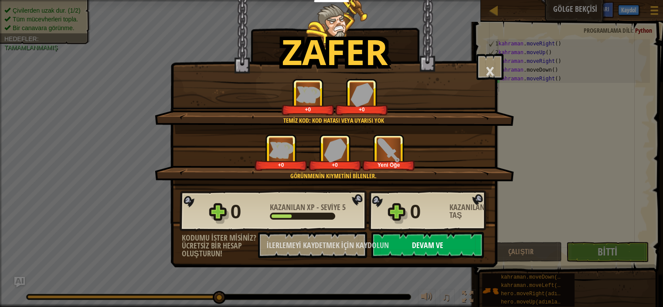
select select "tr"
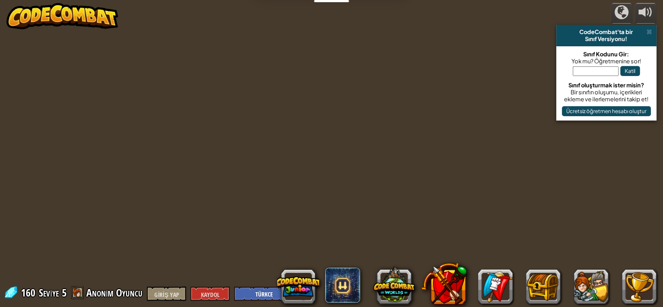
select select "tr"
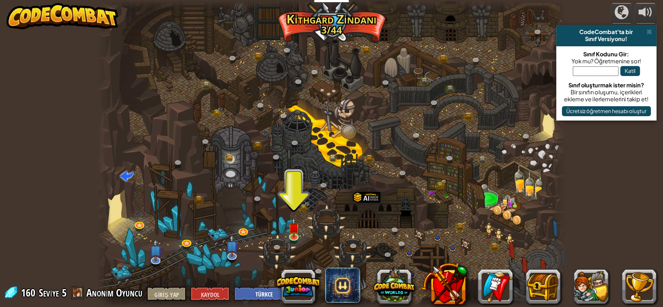
click at [287, 231] on div at bounding box center [331, 153] width 469 height 307
click at [295, 228] on img at bounding box center [293, 223] width 11 height 26
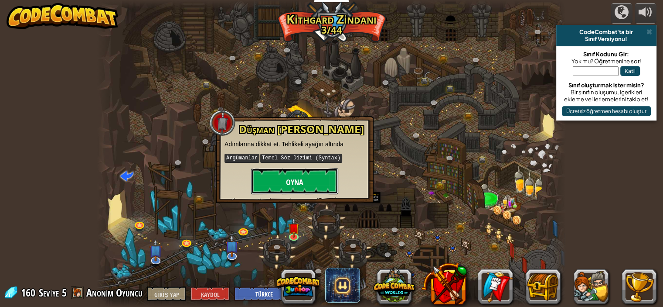
click at [301, 185] on font "Oyna" at bounding box center [294, 182] width 17 height 11
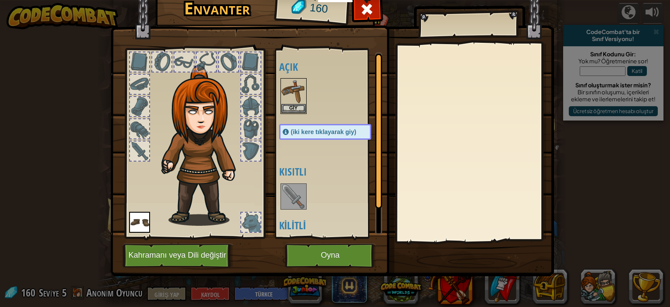
click at [330, 239] on img at bounding box center [332, 117] width 444 height 317
drag, startPoint x: 330, startPoint y: 247, endPoint x: 324, endPoint y: 251, distance: 6.7
click at [328, 248] on button "Oyna" at bounding box center [330, 255] width 91 height 24
click at [324, 251] on font "Oyna" at bounding box center [330, 255] width 19 height 9
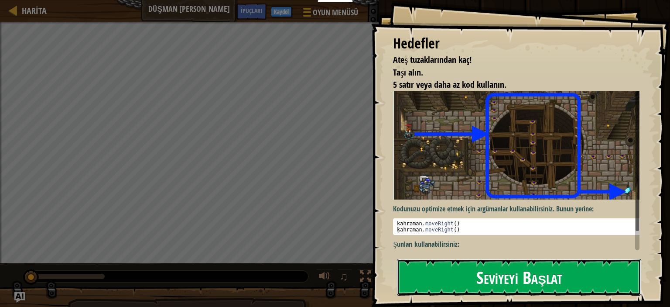
click at [505, 275] on font "Seviyeyi Başlat" at bounding box center [519, 277] width 86 height 24
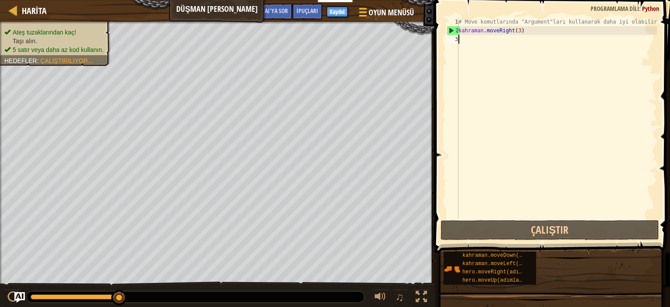
type textarea "."
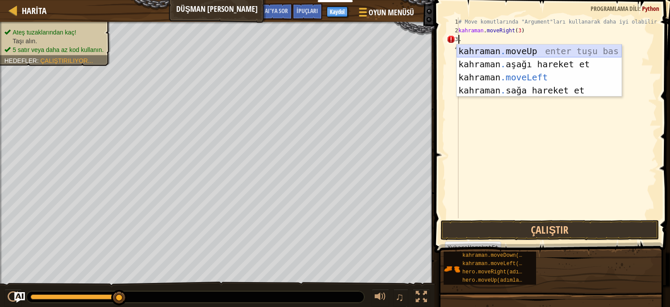
click at [547, 48] on div "kahraman . moveUp enter tuşu bas kahraman . aşağı hareket et tuşuna bas kahrama…" at bounding box center [539, 83] width 165 height 79
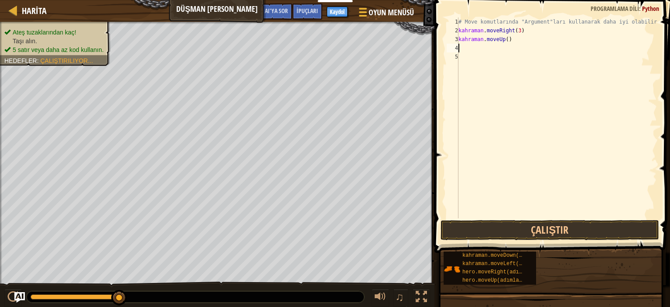
type textarea "."
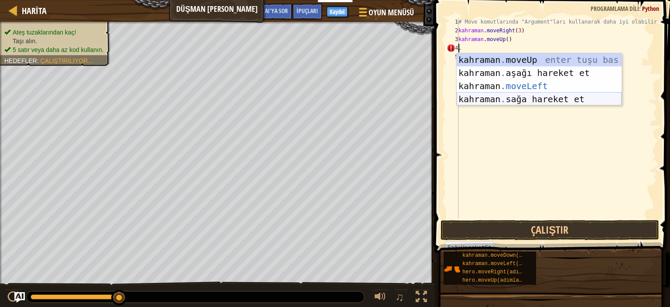
click at [542, 98] on div "kahraman . moveUp enter tuşu bas kahraman . aşağı hareket et tuşuna bas kahrama…" at bounding box center [539, 92] width 165 height 79
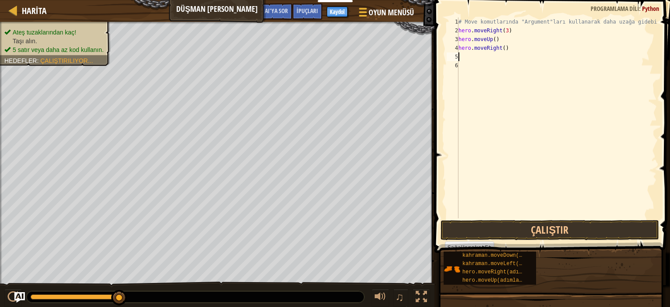
type textarea "."
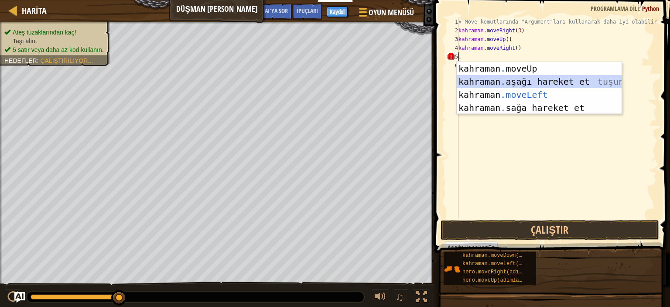
click at [548, 81] on div "kahraman . moveUp enter tuşu bas kahraman . aşağı hareket et tuşuna bas kahrama…" at bounding box center [539, 101] width 165 height 79
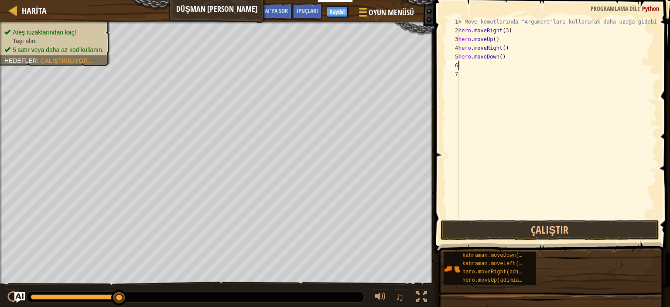
type textarea "."
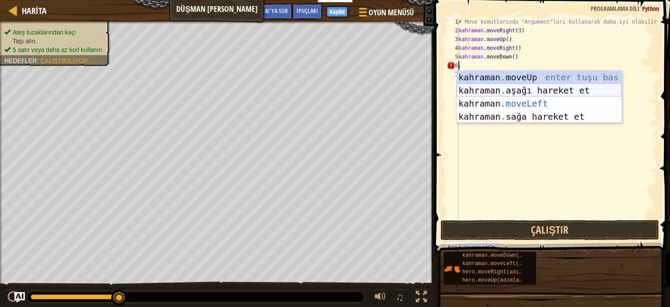
click at [547, 87] on div "kahraman . moveUp enter tuşu bas kahraman . aşağı hareket et tuşuna bas kahrama…" at bounding box center [539, 110] width 165 height 79
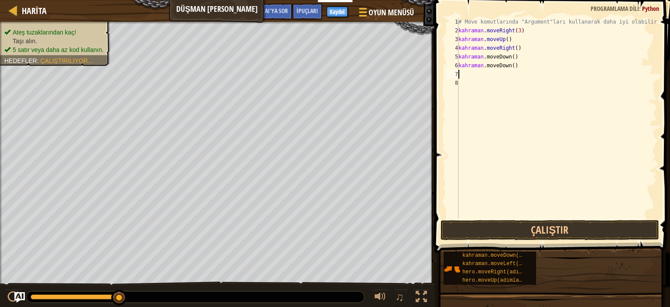
type textarea "."
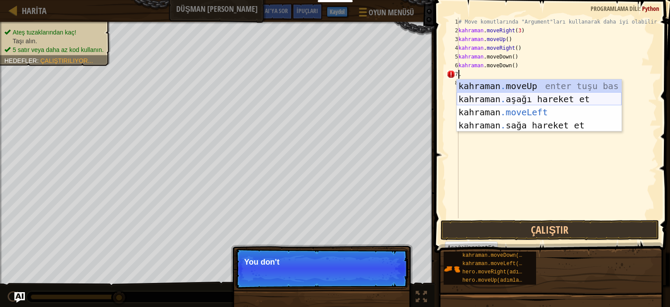
click at [556, 96] on div "kahraman . moveUp enter tuşu bas kahraman . aşağı hareket et tuşuna bas kahrama…" at bounding box center [539, 118] width 165 height 79
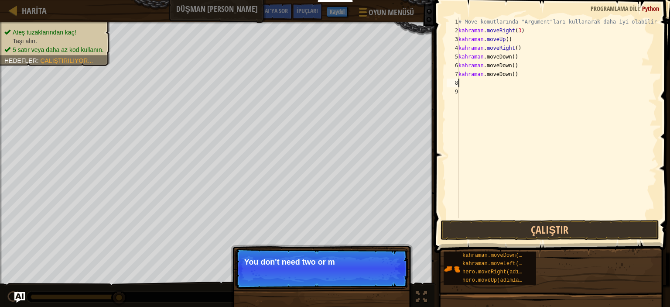
type textarea "."
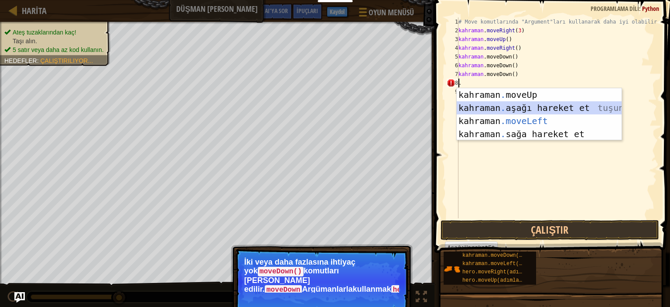
click at [550, 106] on div "kahraman . moveUp enter tuşu bas kahraman . aşağı hareket et tuşuna bas kahrama…" at bounding box center [539, 127] width 165 height 79
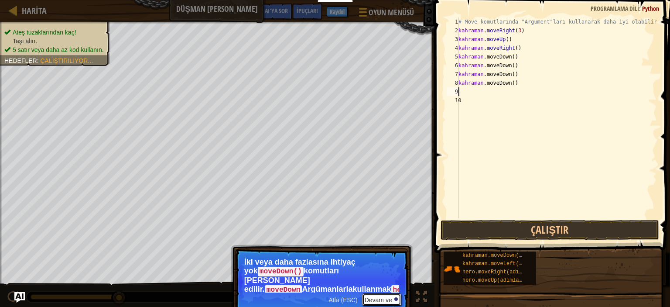
click at [375, 296] on font "Devam ve" at bounding box center [378, 299] width 27 height 7
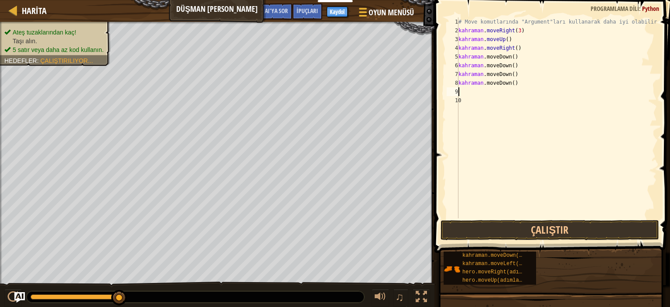
type textarea "."
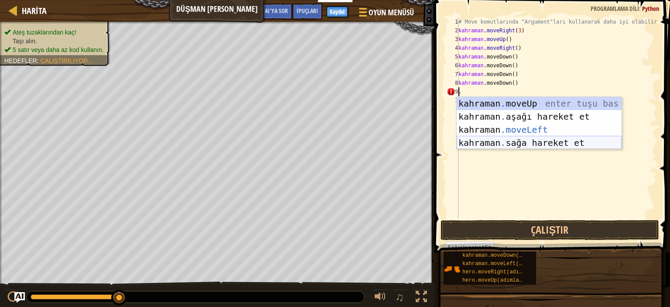
click at [551, 140] on div "kahraman . moveUp enter tuşu bas kahraman . aşağı hareket et tuşuna bas kahrama…" at bounding box center [539, 136] width 165 height 79
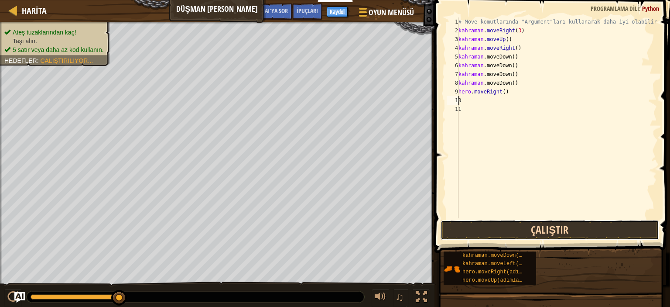
click at [523, 226] on button "Çalıştır" at bounding box center [550, 230] width 219 height 20
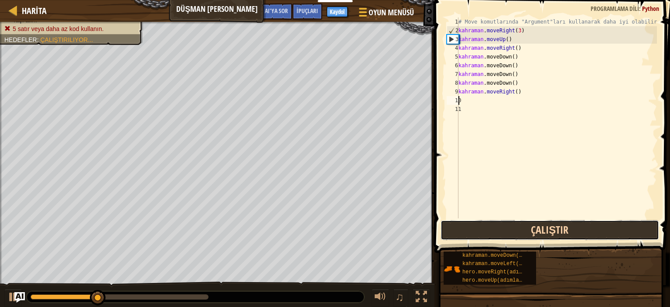
click at [564, 229] on button "Çalıştır" at bounding box center [550, 230] width 219 height 20
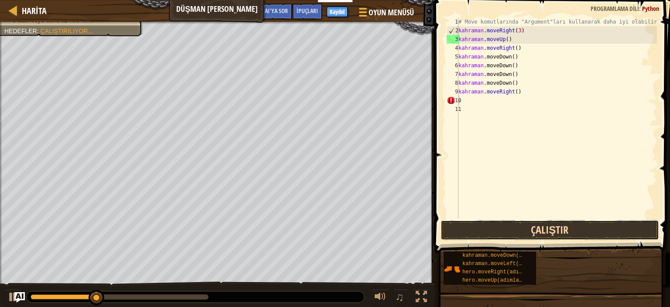
click at [494, 226] on button "Çalıştır" at bounding box center [550, 230] width 219 height 20
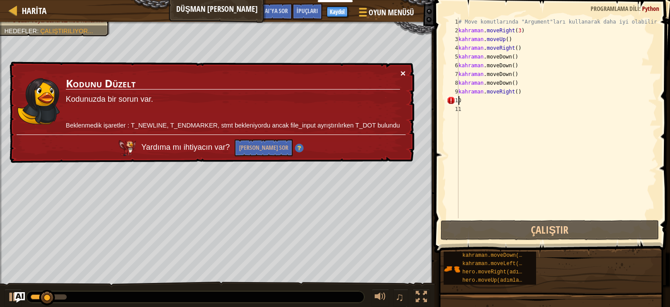
click at [403, 75] on font "×" at bounding box center [402, 73] width 5 height 10
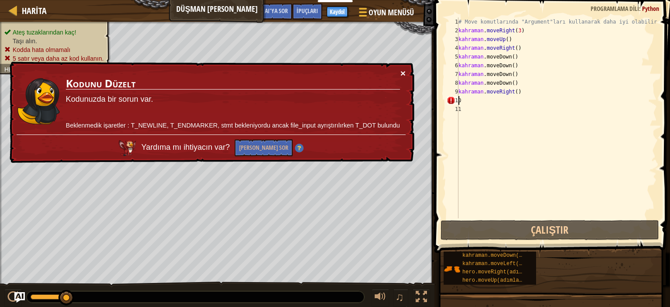
click at [404, 72] on font "×" at bounding box center [404, 76] width 6 height 10
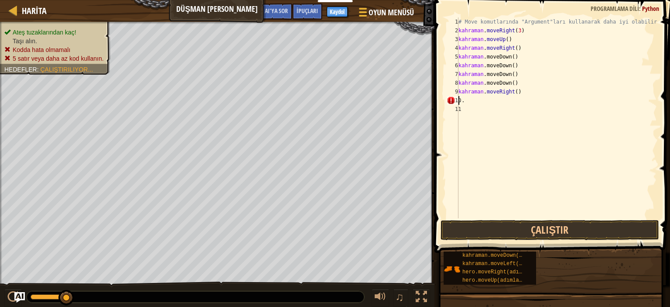
click at [486, 99] on div "# Move komutlarında "Argument"ları kullanarak daha iyi olabilirsin. kahraman . …" at bounding box center [557, 126] width 200 height 218
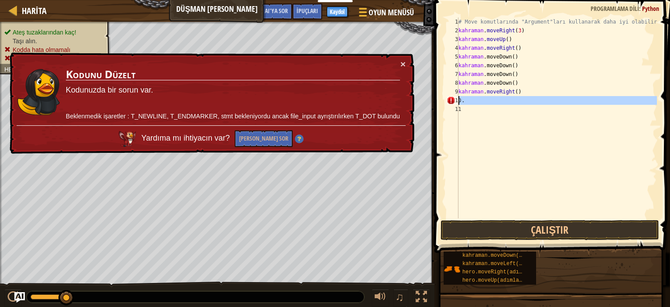
click at [424, 100] on div "Harita Düşman Madeni Oyun Menüsü Bitti Kaydol İpuçları AI'ya sor 1 הההההההההההה…" at bounding box center [335, 153] width 670 height 307
type textarea ".."
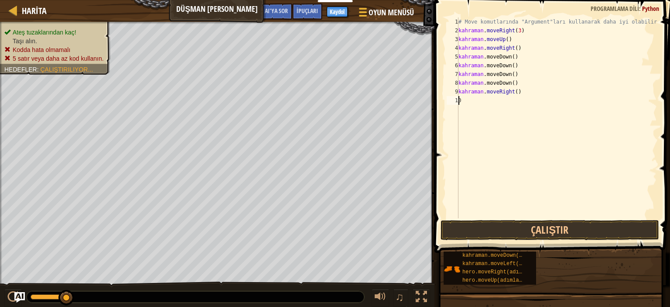
type textarea "."
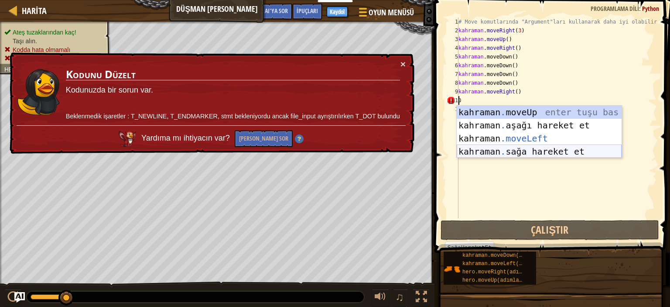
click at [531, 151] on div "kahraman . moveUp enter tuşu bas kahraman . aşağı hareket et tuşuna bas kahrama…" at bounding box center [539, 145] width 165 height 79
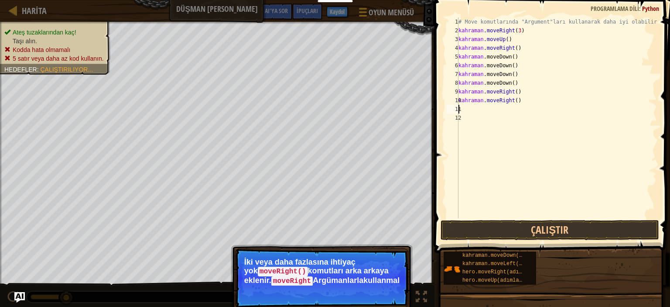
click at [380, 260] on p "İki veya daha fazlasına ihtiyaç yok moveRight() komutları arka arkaya eklenir. …" at bounding box center [321, 271] width 155 height 28
click at [390, 295] on p "Atla (ESC) Devam ve İki veya daha fazlasına ihtiyaç yok moveRight() komutları a…" at bounding box center [321, 277] width 173 height 59
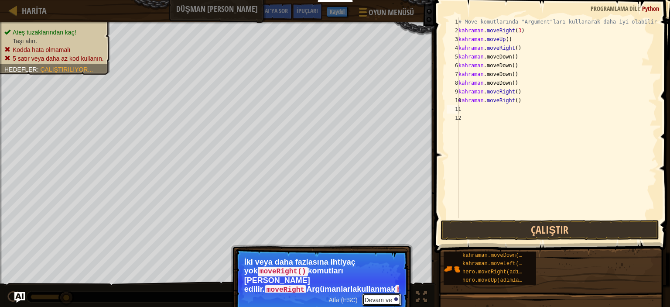
drag, startPoint x: 381, startPoint y: 296, endPoint x: 376, endPoint y: 292, distance: 6.2
click at [382, 294] on button "Devam ve" at bounding box center [381, 299] width 39 height 12
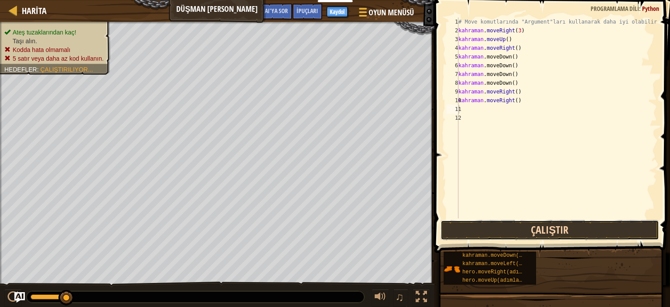
click at [543, 226] on button "Çalıştır" at bounding box center [550, 230] width 219 height 20
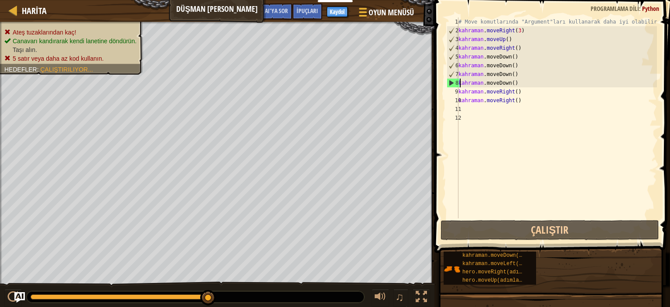
drag, startPoint x: 485, startPoint y: 84, endPoint x: 536, endPoint y: 82, distance: 51.1
click at [523, 82] on div "# Move komutlarında "Argument"ları kullanarak daha iyi olabilirsin. kahraman . …" at bounding box center [557, 126] width 200 height 218
drag, startPoint x: 557, startPoint y: 81, endPoint x: 545, endPoint y: 86, distance: 13.3
click at [545, 86] on div "# Move komutlarında "Argument"ları kullanarak daha iyi olabilirsin. kahraman . …" at bounding box center [557, 126] width 200 height 218
drag, startPoint x: 655, startPoint y: 82, endPoint x: 626, endPoint y: 90, distance: 30.8
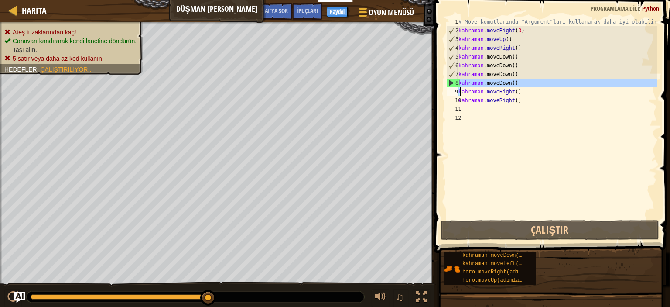
click at [605, 90] on div "# Move komutlarında "Argument"ları kullanarak daha iyi olabilirsin. kahraman . …" at bounding box center [557, 126] width 200 height 218
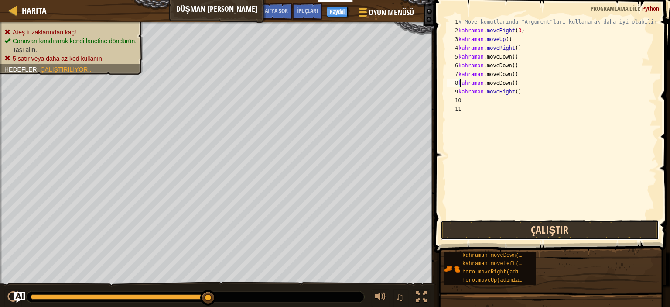
click at [496, 230] on button "Çalıştır" at bounding box center [550, 230] width 219 height 20
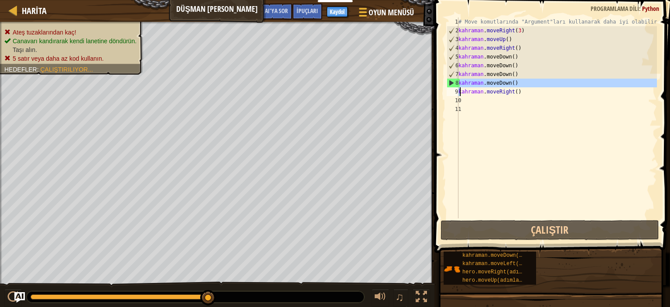
drag, startPoint x: 522, startPoint y: 82, endPoint x: 615, endPoint y: 97, distance: 94.2
click at [553, 89] on div "# Move komutlarında "Argument"ları kullanarak daha iyi olabilirsin. kahraman . …" at bounding box center [557, 126] width 200 height 218
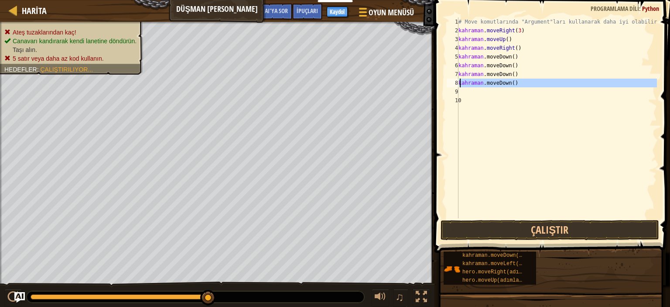
drag, startPoint x: 556, startPoint y: 86, endPoint x: 471, endPoint y: 85, distance: 85.1
click at [473, 85] on div "# Move komutlarında "Argument"ları kullanarak daha iyi olabilirsin. kahraman . …" at bounding box center [557, 126] width 200 height 218
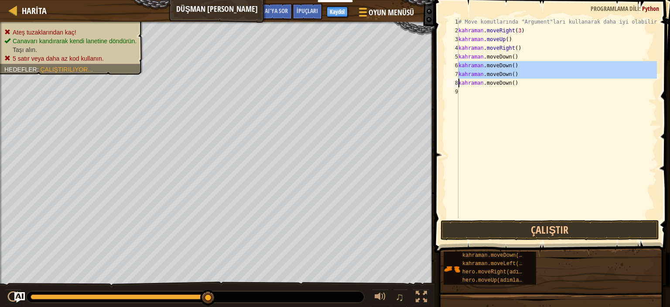
drag, startPoint x: 455, startPoint y: 68, endPoint x: 500, endPoint y: 73, distance: 44.7
click at [500, 73] on div "hero.moveDown() 1 2 3 4 5 6 7 8 9 # Move komutlarında "Argument"ları kullanarak…" at bounding box center [551, 117] width 212 height 201
type textarea "hero.moveDown()"
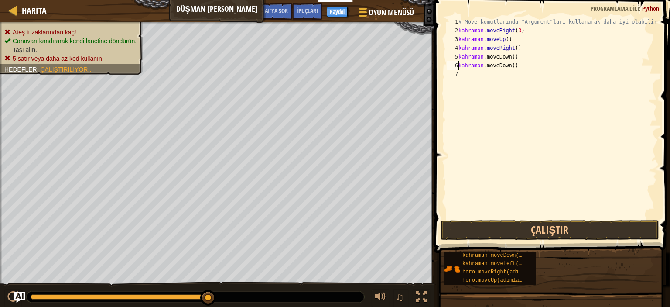
click at [500, 73] on div "# Move komutlarında "Argument"ları kullanarak daha iyi olabilirsin. kahraman . …" at bounding box center [557, 126] width 200 height 218
type textarea "."
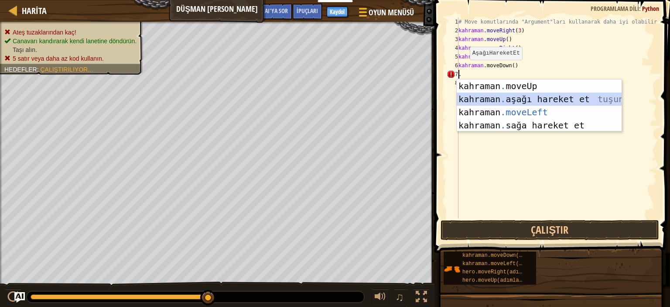
click at [542, 99] on div "kahraman . moveUp enter tuşu bas kahraman . aşağı hareket et tuşuna bas kahrama…" at bounding box center [539, 118] width 165 height 79
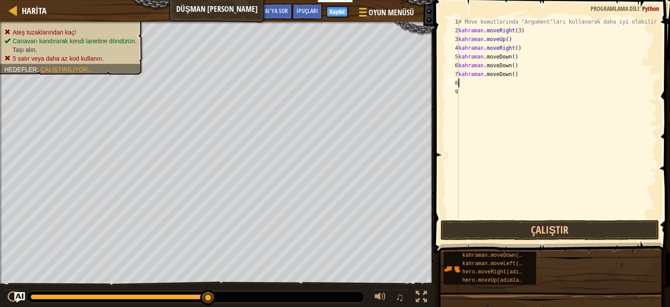
type textarea "."
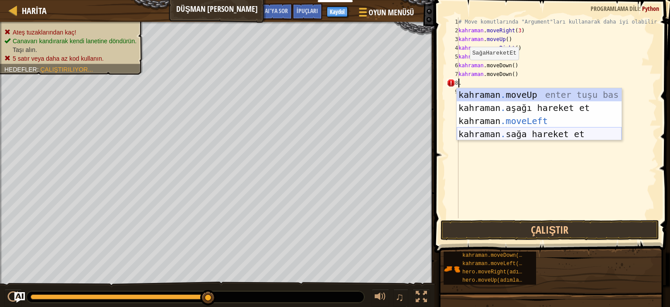
click at [536, 133] on div "kahraman . moveUp enter tuşu bas kahraman . aşağı hareket et tuşuna bas kahrama…" at bounding box center [539, 127] width 165 height 79
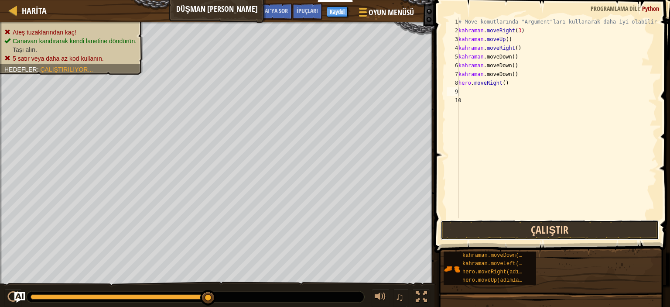
click at [584, 228] on button "Çalıştır" at bounding box center [550, 230] width 219 height 20
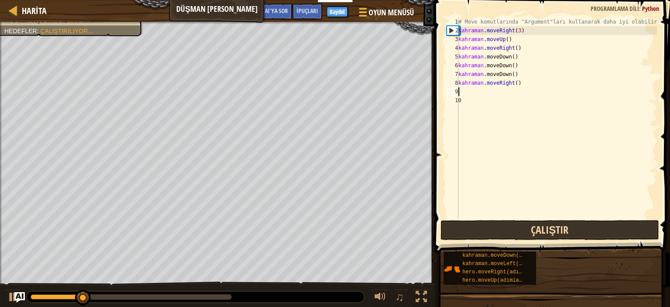
type textarea "."
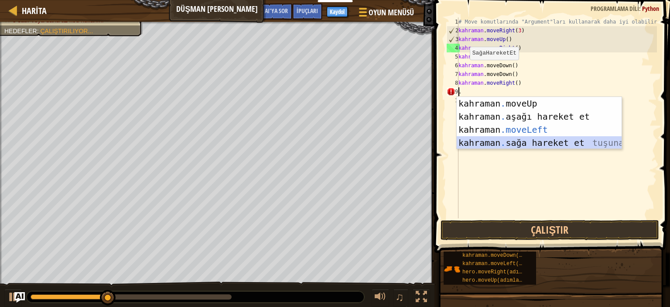
click at [553, 147] on div "kahraman . moveUp enter tuşu bas kahraman . aşağı hareket et tuşuna bas kahrama…" at bounding box center [539, 136] width 165 height 79
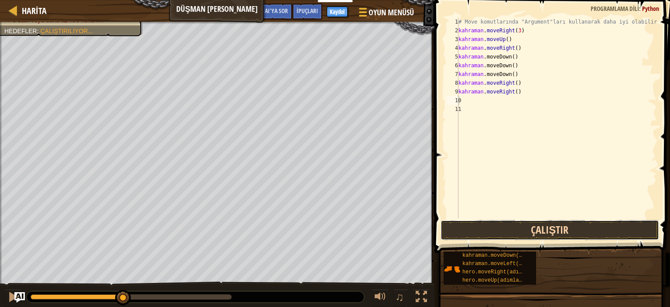
click at [523, 233] on button "Çalıştır" at bounding box center [550, 230] width 219 height 20
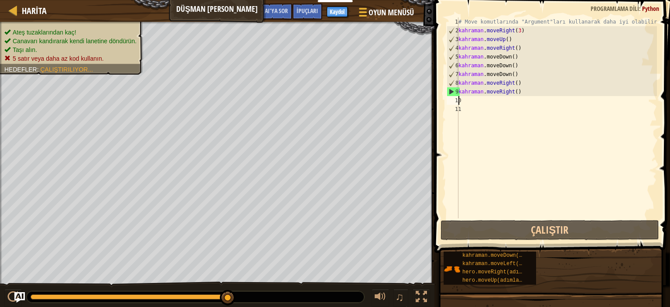
type textarea "."
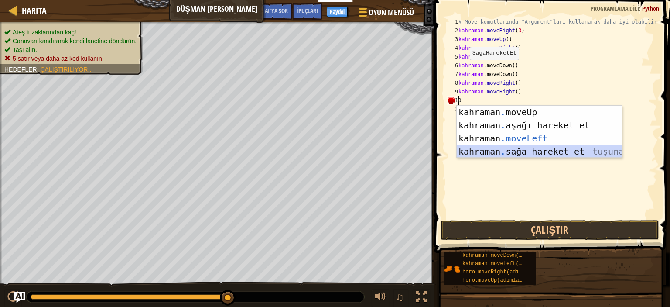
click at [540, 150] on div "kahraman . moveUp enter tuşu bas kahraman . aşağı hareket et tuşuna bas kahrama…" at bounding box center [539, 145] width 165 height 79
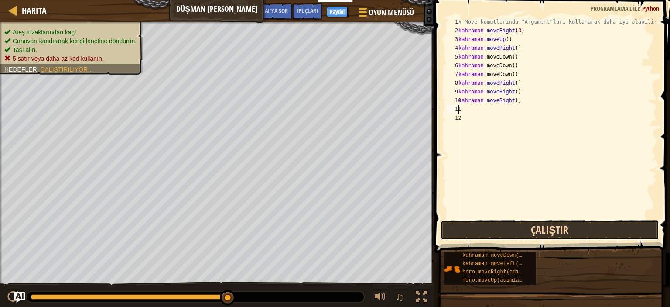
click at [548, 226] on button "Çalıştır" at bounding box center [550, 230] width 219 height 20
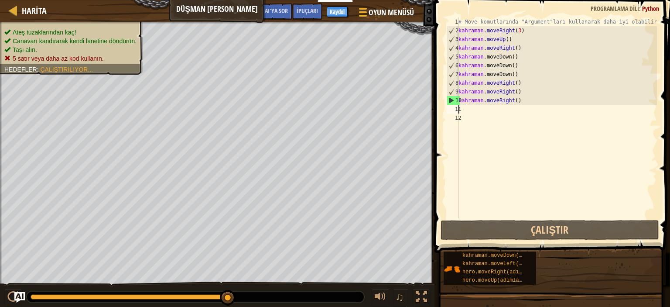
type textarea "."
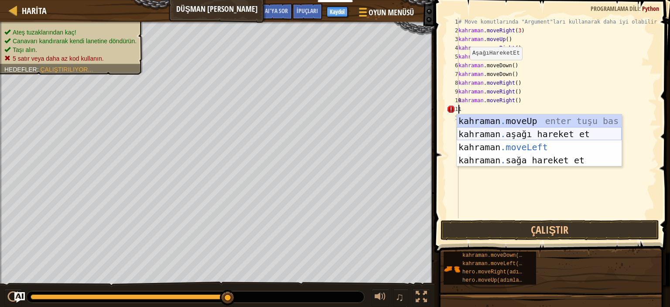
click at [544, 134] on div "kahraman . moveUp enter tuşu bas kahraman . aşağı hareket et tuşuna bas kahrama…" at bounding box center [539, 153] width 165 height 79
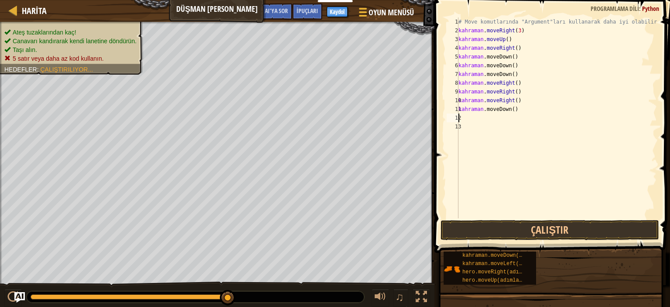
click at [499, 118] on div "# Move komutlarında "Argument"ları kullanarak daha iyi olabilirsin. kahraman . …" at bounding box center [557, 126] width 200 height 218
type textarea "."
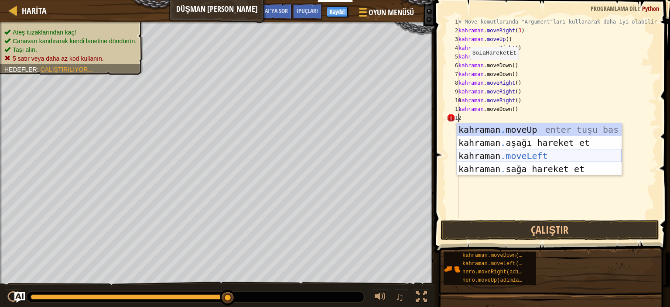
click at [520, 168] on div "kahraman . moveUp enter tuşu bas kahraman . aşağı hareket et tuşuna bas kahrama…" at bounding box center [539, 162] width 165 height 79
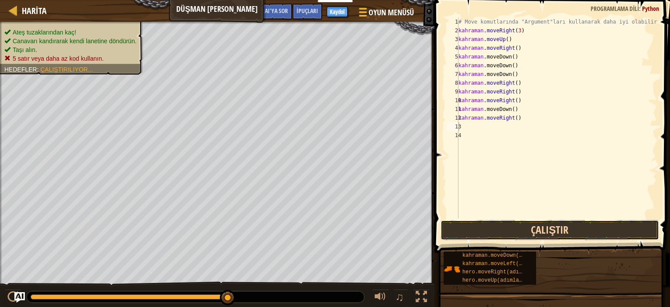
click at [559, 232] on button "Çalıştır" at bounding box center [550, 230] width 219 height 20
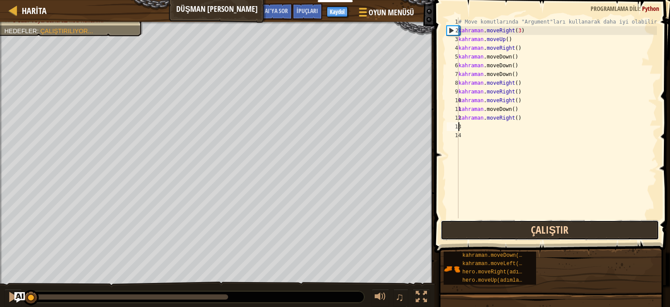
click at [563, 226] on button "Çalıştır" at bounding box center [550, 230] width 219 height 20
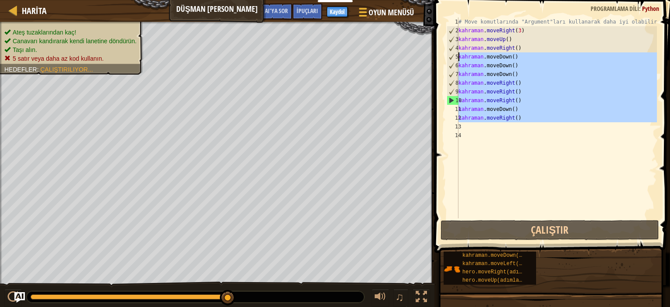
drag, startPoint x: 529, startPoint y: 124, endPoint x: 451, endPoint y: 59, distance: 101.0
click at [451, 59] on div "1 2 3 4 5 6 7 8 9 10 11 12 13 14 # Move komutlarında "Argument"ları kullanarak …" at bounding box center [551, 117] width 212 height 201
type textarea "hero.moveDown() hero.moveDown()"
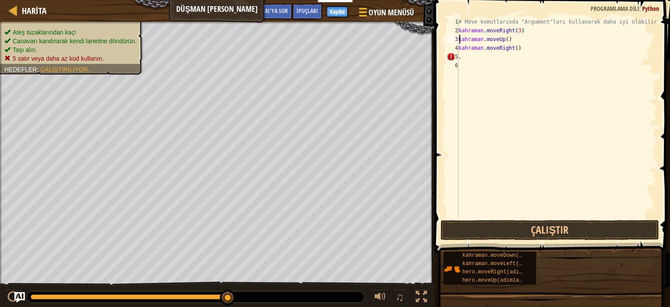
click at [515, 39] on div "# Move komutlarında "Argument"ları kullanarak daha iyi olabilirsin. kahraman . …" at bounding box center [557, 126] width 200 height 218
type textarea "hero.moveUp()"
click at [499, 63] on div "# Move komutlarında "Argument"ları kullanarak daha iyi olabilirsin. kahraman . …" at bounding box center [557, 126] width 200 height 218
click at [493, 50] on div "# Move komutlarında "Argument"ları kullanarak daha iyi olabilirsin. kahraman . …" at bounding box center [557, 126] width 200 height 218
type textarea "hero.moveRight()"
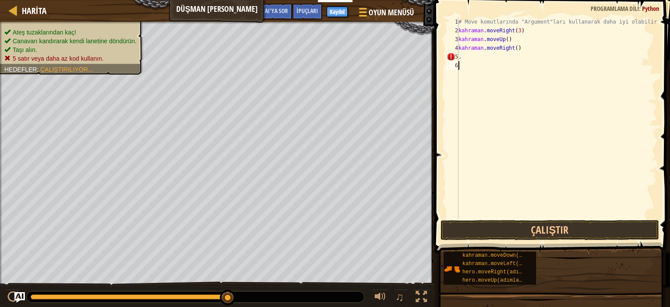
drag, startPoint x: 482, startPoint y: 65, endPoint x: 483, endPoint y: 58, distance: 6.6
click at [482, 63] on div "# Move komutlarında "Argument"ları kullanarak daha iyi olabilirsin. kahraman . …" at bounding box center [557, 126] width 200 height 218
click at [483, 58] on div "# Move komutlarında "Argument"ları kullanarak daha iyi olabilirsin. kahraman . …" at bounding box center [557, 126] width 200 height 218
type textarea "."
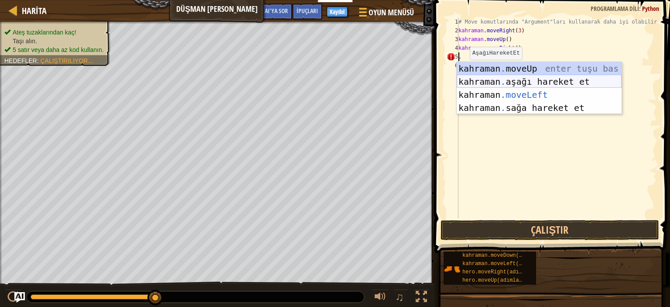
click at [520, 78] on div "kahraman . moveUp enter tuşu bas kahraman . aşağı hareket et tuşuna bas kahrama…" at bounding box center [539, 101] width 165 height 79
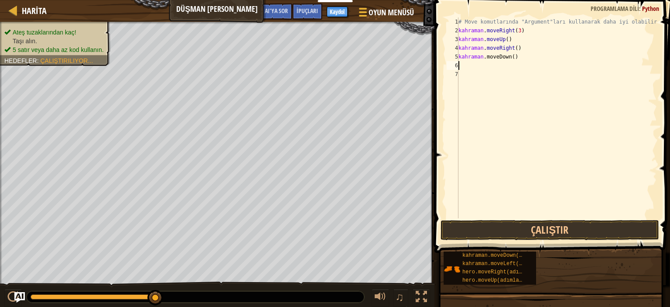
click at [516, 56] on div "# Move komutlarında "Argument"ları kullanarak daha iyi olabilirsin. kahraman . …" at bounding box center [557, 126] width 200 height 218
click at [516, 55] on div "# Move komutlarında "Argument"ları kullanarak daha iyi olabilirsin. kahraman . …" at bounding box center [557, 126] width 200 height 218
click at [519, 58] on div "# Move komutlarında "Argument"ları kullanarak daha iyi olabilirsin. kahraman . …" at bounding box center [557, 126] width 200 height 218
click at [524, 57] on div "# Move komutlarında "Argument"ları kullanarak daha iyi olabilirsin. kahraman . …" at bounding box center [557, 126] width 200 height 218
click at [520, 56] on div "# Move komutlarında "Argument"ları kullanarak daha iyi olabilirsin. kahraman . …" at bounding box center [557, 126] width 200 height 218
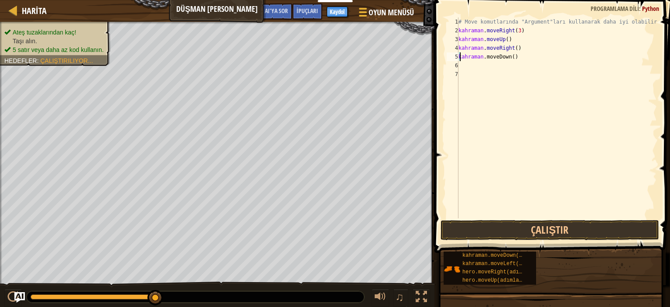
click at [517, 55] on div "# Move komutlarında "Argument"ları kullanarak daha iyi olabilirsin. kahraman . …" at bounding box center [557, 126] width 200 height 218
type textarea "hero.moveDown()"
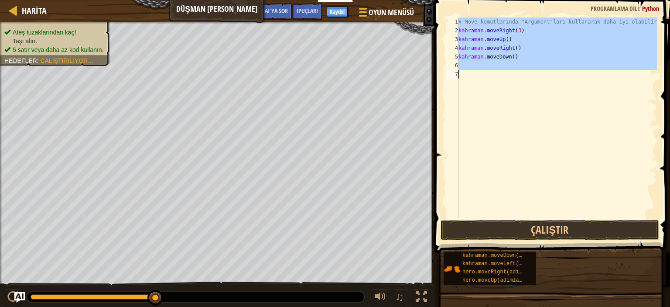
click at [517, 55] on div "# Move komutlarında "Argument"ları kullanarak daha iyi olabilirsin. kahraman . …" at bounding box center [557, 126] width 200 height 218
click at [543, 83] on div "# Move komutlarında "Argument"ları kullanarak daha iyi olabilirsin. kahraman . …" at bounding box center [557, 117] width 200 height 201
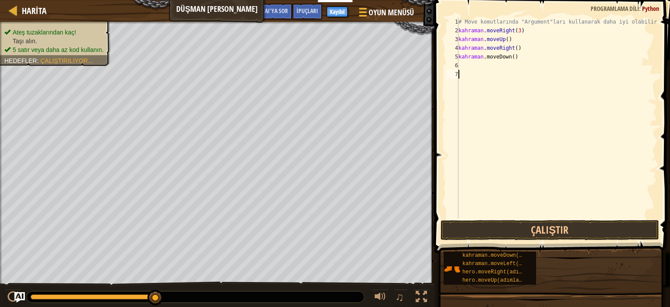
click at [520, 61] on div "# Move komutlarında "Argument"ları kullanarak daha iyi olabilirsin. kahraman . …" at bounding box center [557, 126] width 200 height 218
type textarea "hero.moveDown()"
click at [517, 59] on div "# Move komutlarında "Argument"ları kullanarak daha iyi olabilirsin. kahraman . …" at bounding box center [557, 126] width 200 height 218
click at [516, 53] on div "# Move komutlarında "Argument"ları kullanarak daha iyi olabilirsin. kahraman . …" at bounding box center [557, 126] width 200 height 218
click at [517, 53] on div "# Move komutlarında "Argument"ları kullanarak daha iyi olabilirsin. kahraman . …" at bounding box center [557, 126] width 200 height 218
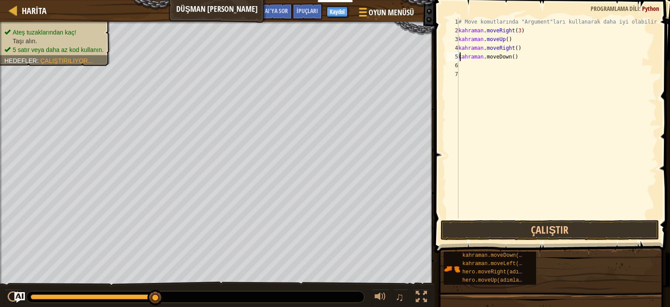
click at [518, 55] on div "# Move komutlarında "Argument"ları kullanarak daha iyi olabilirsin. kahraman . …" at bounding box center [557, 126] width 200 height 218
drag, startPoint x: 458, startPoint y: 57, endPoint x: 561, endPoint y: 80, distance: 105.0
click at [503, 59] on div "# Move komutlarında "Argument"ları kullanarak daha iyi olabilirsin. kahraman . …" at bounding box center [557, 126] width 200 height 218
drag, startPoint x: 561, startPoint y: 80, endPoint x: 569, endPoint y: 71, distance: 12.4
click at [569, 69] on div "# Move komutlarında "Argument"ları kullanarak daha iyi olabilirsin. kahraman . …" at bounding box center [557, 126] width 200 height 218
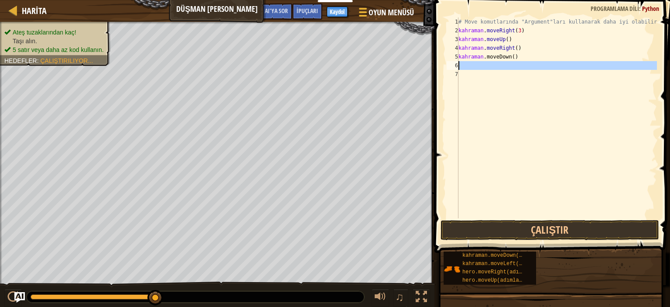
click at [578, 136] on div "# Move komutlarında "Argument"ları kullanarak daha iyi olabilirsin. kahraman . …" at bounding box center [557, 117] width 200 height 201
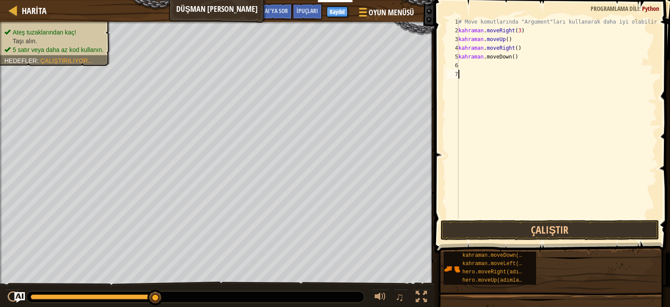
click at [520, 56] on div "# Move komutlarında "Argument"ları kullanarak daha iyi olabilirsin. kahraman . …" at bounding box center [557, 126] width 200 height 218
click at [517, 55] on div "# Move komutlarında "Argument"ları kullanarak daha iyi olabilirsin. kahraman . …" at bounding box center [557, 126] width 200 height 218
type textarea "hero.moveDown()"
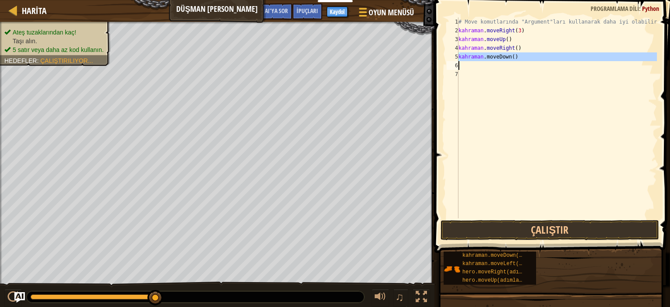
click at [516, 55] on div "# Move komutlarında "Argument"ları kullanarak daha iyi olabilirsin. kahraman . …" at bounding box center [557, 126] width 200 height 218
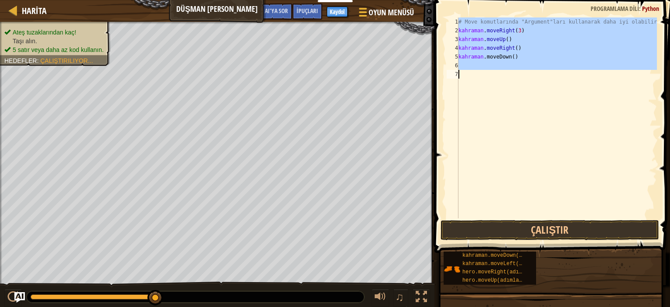
click at [516, 55] on div "# Move komutlarında "Argument"ları kullanarak daha iyi olabilirsin. kahraman . …" at bounding box center [557, 126] width 200 height 218
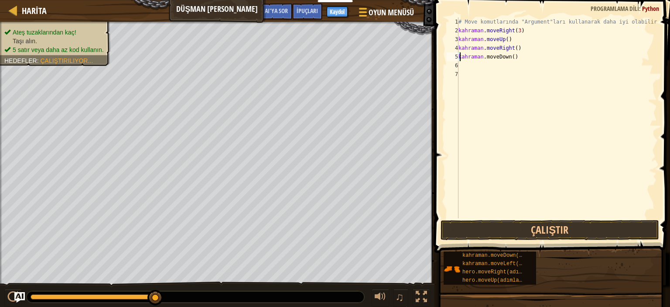
click at [516, 55] on div "# Move komutlarında "Argument"ları kullanarak daha iyi olabilirsin. kahraman . …" at bounding box center [557, 126] width 200 height 218
type textarea "hero.moveDown()"
click at [516, 55] on div "# Move komutlarında "Argument"ları kullanarak daha iyi olabilirsin. kahraman . …" at bounding box center [557, 126] width 200 height 218
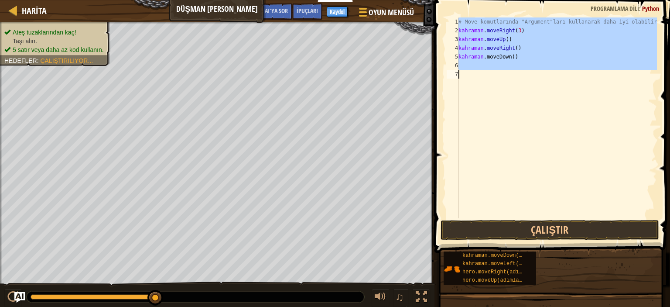
click at [512, 103] on div "# Move komutlarında "Argument"ları kullanarak daha iyi olabilirsin. kahraman . …" at bounding box center [557, 117] width 200 height 201
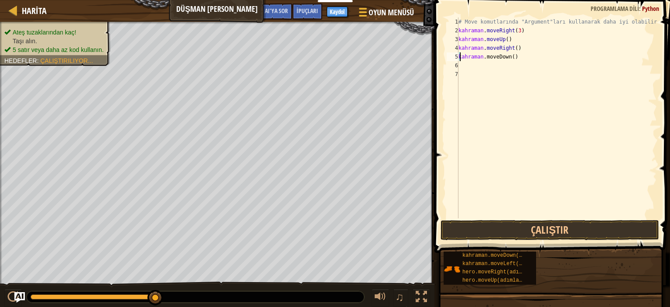
click at [517, 57] on div "# Move komutlarında "Argument"ları kullanarak daha iyi olabilirsin. kahraman . …" at bounding box center [557, 126] width 200 height 218
click at [515, 57] on div "# Move komutlarında "Argument"ları kullanarak daha iyi olabilirsin. kahraman . …" at bounding box center [557, 126] width 200 height 218
drag, startPoint x: 513, startPoint y: 57, endPoint x: 519, endPoint y: 57, distance: 5.7
click at [519, 57] on div "# Move komutlarında "Argument"ları kullanarak daha iyi olabilirsin. kahraman . …" at bounding box center [557, 126] width 200 height 218
drag, startPoint x: 521, startPoint y: 56, endPoint x: 512, endPoint y: 56, distance: 9.2
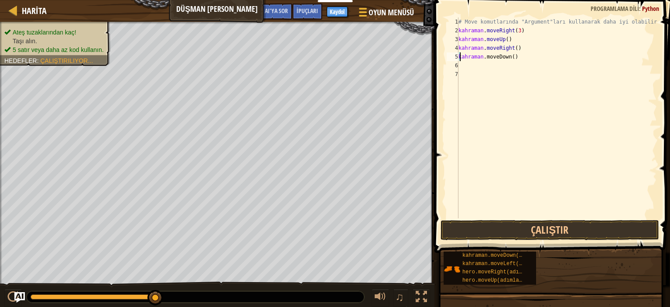
click at [512, 56] on div "# Move komutlarında "Argument"ları kullanarak daha iyi olabilirsin. kahraman . …" at bounding box center [557, 126] width 200 height 218
drag, startPoint x: 512, startPoint y: 56, endPoint x: 518, endPoint y: 57, distance: 6.2
click at [518, 57] on div "# Move komutlarında "Argument"ları kullanarak daha iyi olabilirsin. kahraman . …" at bounding box center [557, 126] width 200 height 218
click at [515, 54] on div "# Move komutlarında "Argument"ları kullanarak daha iyi olabilirsin. kahraman . …" at bounding box center [557, 126] width 200 height 218
click at [503, 55] on div "# Move komutlarında "Argument"ları kullanarak daha iyi olabilirsin. kahraman . …" at bounding box center [557, 126] width 200 height 218
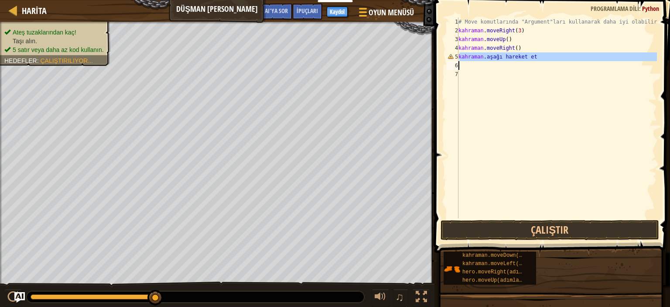
drag, startPoint x: 532, startPoint y: 57, endPoint x: 463, endPoint y: 66, distance: 69.1
click at [463, 66] on div "# Move komutlarında "Argument"ları kullanarak daha iyi olabilirsin. kahraman . …" at bounding box center [557, 126] width 200 height 218
type textarea "h"
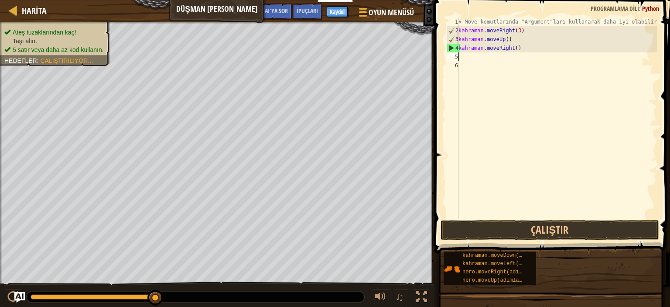
type textarea ","
type textarea "."
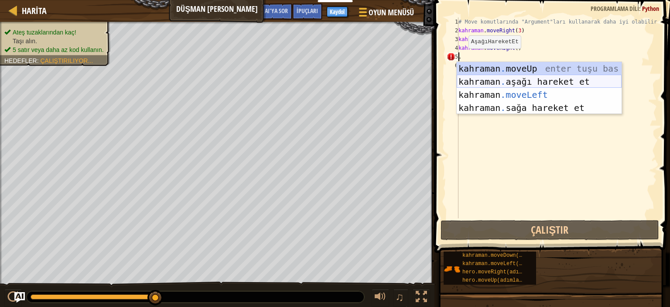
click at [562, 78] on div "kahraman . moveUp enter tuşu bas kahraman . aşağı hareket et tuşuna bas kahrama…" at bounding box center [539, 101] width 165 height 79
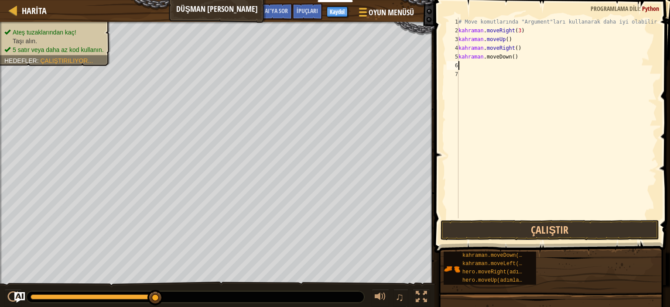
click at [515, 55] on div "# Move komutlarında "Argument"ları kullanarak daha iyi olabilirsin. kahraman . …" at bounding box center [557, 126] width 200 height 218
drag, startPoint x: 515, startPoint y: 55, endPoint x: 506, endPoint y: 57, distance: 8.8
click at [513, 55] on div "# Move komutlarında "Argument"ları kullanarak daha iyi olabilirsin. kahraman . …" at bounding box center [557, 126] width 200 height 218
click at [518, 56] on div "# Move komutlarında "Argument"ları kullanarak daha iyi olabilirsin. kahraman . …" at bounding box center [557, 126] width 200 height 218
type textarea "hero.moveDown()3"
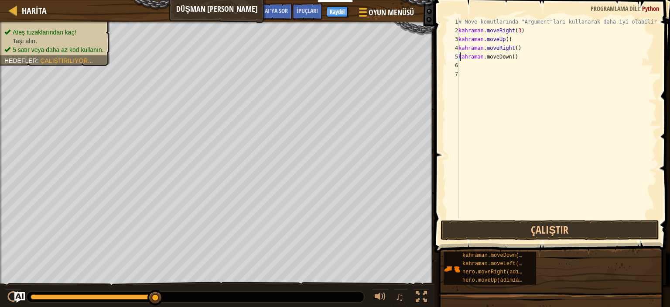
scroll to position [4, 3]
click at [480, 73] on div "# Move komutlarında "Argument"ları kullanarak daha iyi olabilirsin. kahraman . …" at bounding box center [557, 126] width 200 height 218
click at [478, 69] on div "# Move komutlarında "Argument"ları kullanarak daha iyi olabilirsin. kahraman . …" at bounding box center [557, 126] width 200 height 218
click at [536, 29] on div "# Move komutlarında "Argument"ları kullanarak daha iyi olabilirsin. kahraman . …" at bounding box center [557, 126] width 200 height 218
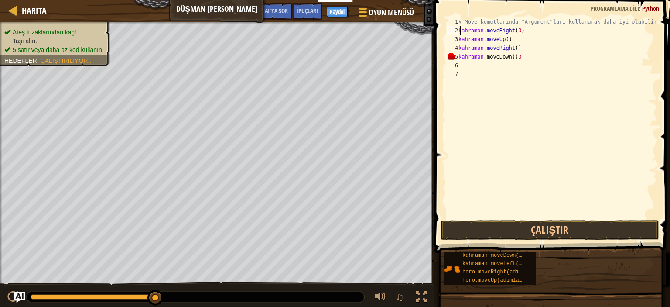
click at [557, 52] on div "# Move komutlarında "Argument"ları kullanarak daha iyi olabilirsin. kahraman . …" at bounding box center [557, 126] width 200 height 218
drag, startPoint x: 654, startPoint y: 21, endPoint x: 523, endPoint y: 14, distance: 131.4
click at [523, 14] on div "hero.moveDown()3 1 2 3 4 5 6 7 # Move komutlarında "Argument"ları kullanarak da…" at bounding box center [551, 143] width 238 height 278
drag, startPoint x: 649, startPoint y: 19, endPoint x: 630, endPoint y: 36, distance: 26.3
click at [630, 36] on div "# Move komutlarında "Argument"ları kullanarak daha iyi olabilirsin. kahraman . …" at bounding box center [557, 126] width 200 height 218
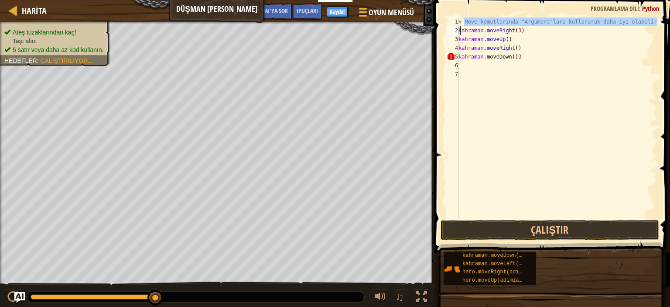
drag, startPoint x: 652, startPoint y: 22, endPoint x: 588, endPoint y: 27, distance: 64.3
click at [588, 27] on div "# Move komutlarında "Argument"ları kullanarak daha iyi olabilirsin. kahraman . …" at bounding box center [557, 126] width 200 height 218
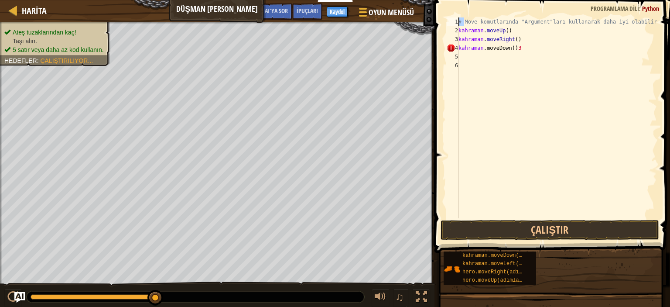
drag, startPoint x: 649, startPoint y: 20, endPoint x: 532, endPoint y: 33, distance: 118.1
click at [456, 18] on div "# Move komutlarında "Argument"ları kullanarak daha uzağa gidebilirsin. 1 2 3 4 …" at bounding box center [551, 117] width 212 height 201
drag, startPoint x: 650, startPoint y: 21, endPoint x: 509, endPoint y: 28, distance: 141.9
click at [509, 28] on div "# Move komutlarında "Argument"ları kullanarak daha iyi olabilirsin. kahraman . …" at bounding box center [557, 126] width 200 height 218
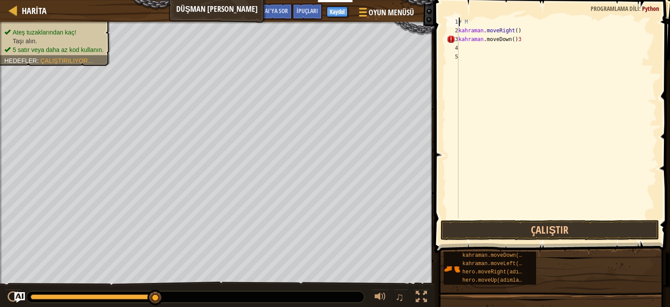
type textarea "#"
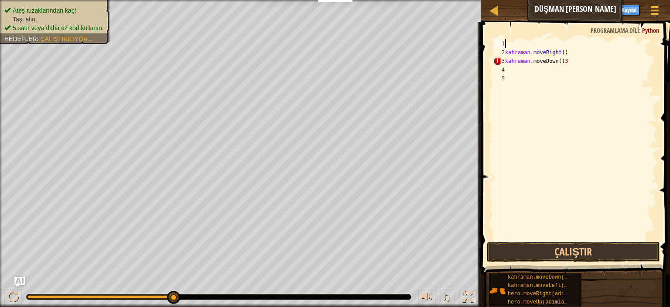
click at [555, 69] on div "kahraman . moveRight ( ) kahraman .moveDown ( ) 3 ​" at bounding box center [580, 148] width 154 height 218
click at [578, 51] on div "kahraman . moveRight ( ) kahraman .moveDown ( ) 3 ​" at bounding box center [580, 148] width 154 height 218
type textarea "hero.moveRight()3"
click at [563, 77] on div "kahraman .moveRight ( ) 3 ​ kahraman .moveDown ( ) 3 ​" at bounding box center [580, 148] width 154 height 218
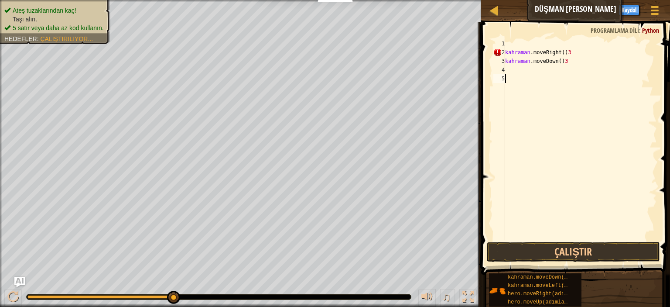
scroll to position [4, 0]
click at [565, 61] on div "kahraman .moveRight ( ) 3 ​ kahraman .moveDown ( ) 3 ​" at bounding box center [580, 148] width 154 height 218
type textarea "hero.moveDown()3"
click at [564, 67] on div "kahraman .moveRight ( ) 3 ​ kahraman .moveDown ( ) 3 ​" at bounding box center [580, 148] width 154 height 218
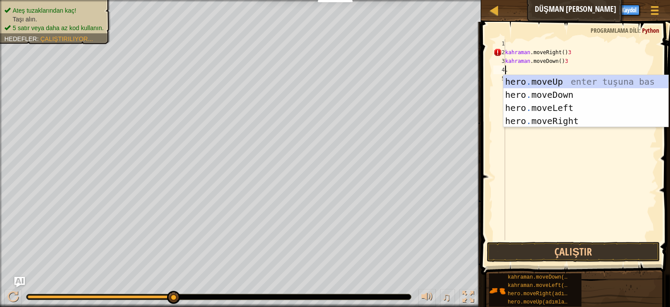
type textarea "."
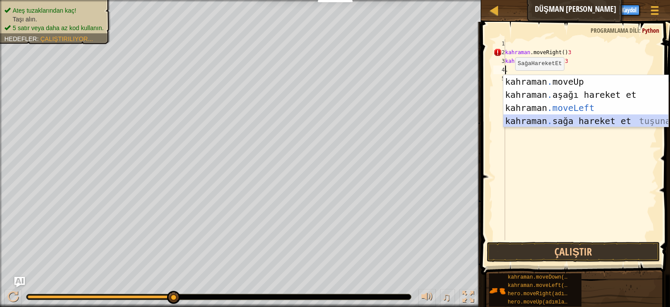
click at [578, 119] on div "kahraman . moveUp enter tuşu bas kahraman . aşağı hareket et tuşuna bas kahrama…" at bounding box center [585, 114] width 165 height 79
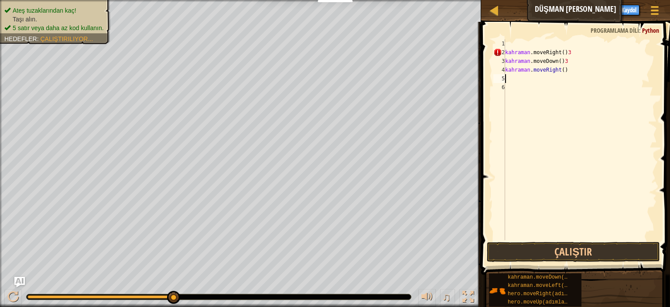
type textarea "2"
type textarea "."
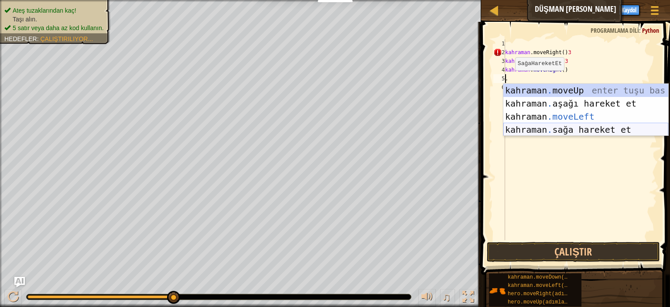
click at [581, 131] on div "kahraman . moveUp enter tuşu bas kahraman . aşağı hareket et tuşuna bas kahrama…" at bounding box center [585, 123] width 165 height 79
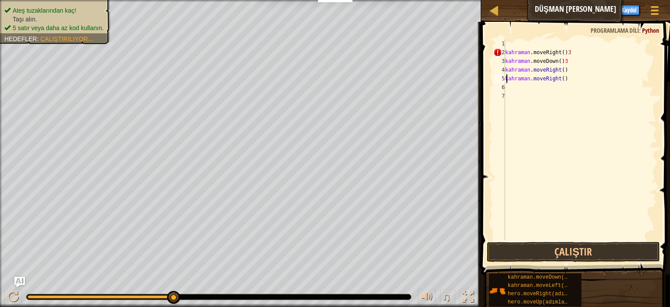
click at [573, 76] on div "kahraman .moveRight ( ) 3 ​ kahraman .moveDown ( ) 3 ​ kahraman . moveRight ( )…" at bounding box center [580, 148] width 154 height 218
click at [593, 245] on button "Çalıştır" at bounding box center [573, 252] width 173 height 20
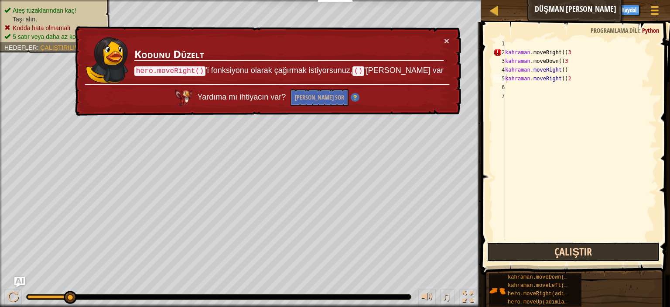
click at [559, 254] on button "Çalıştır" at bounding box center [573, 252] width 173 height 20
click at [601, 245] on button "Çalıştır" at bounding box center [573, 252] width 173 height 20
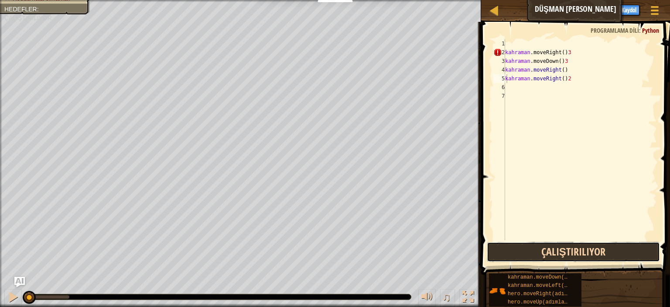
click at [601, 245] on button "Çalıştırılıyor" at bounding box center [573, 252] width 173 height 20
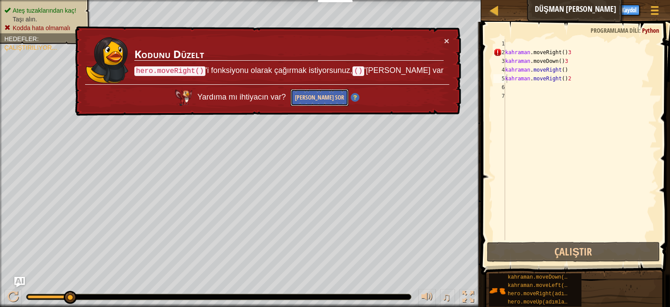
click at [344, 98] on font "[PERSON_NAME] Sor" at bounding box center [319, 97] width 49 height 8
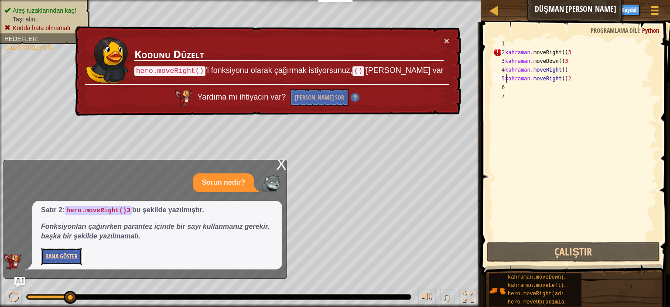
click at [66, 257] on font "Bana Göster" at bounding box center [61, 256] width 32 height 8
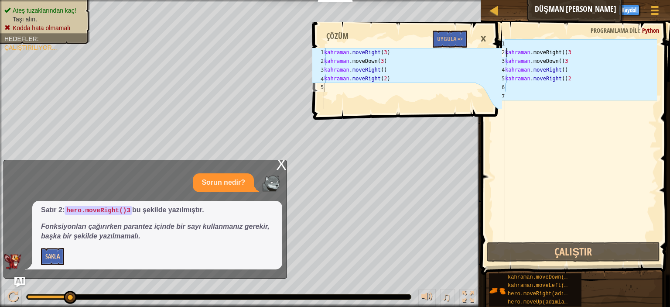
click at [565, 51] on div "kahraman .moveRight ( ) 3 ​ kahraman .moveDown ( ) 3 ​ kahraman . moveRight ( )…" at bounding box center [580, 148] width 154 height 218
type textarea "hero.moveRight()3"
click at [565, 51] on div "kahraman .moveRight ( ) 3 ​ kahraman .moveDown ( ) 3 ​ kahraman . moveRight ( )…" at bounding box center [580, 148] width 154 height 218
drag, startPoint x: 574, startPoint y: 51, endPoint x: 563, endPoint y: 52, distance: 11.0
click at [563, 52] on div "kahraman .moveRight ( ) 3 ​ kahraman .moveDown ( ) 3 ​ kahraman . moveRight ( )…" at bounding box center [580, 148] width 154 height 218
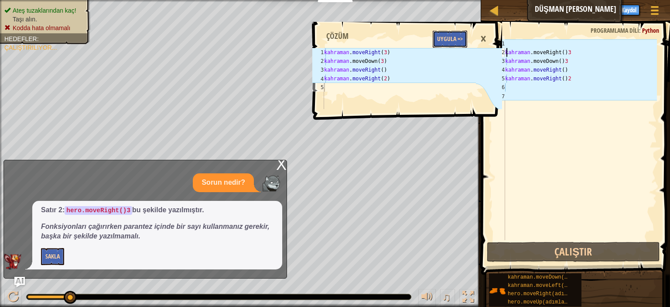
click at [445, 41] on font "Uygula =>" at bounding box center [450, 38] width 26 height 8
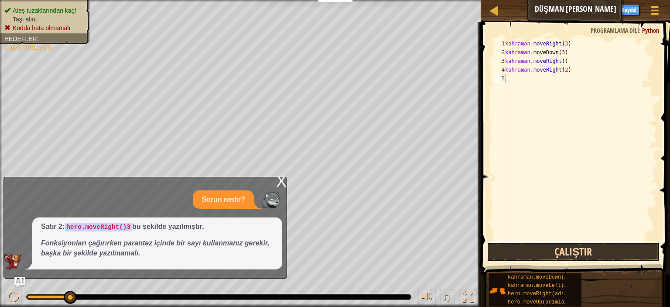
click at [576, 253] on button "Çalıştır" at bounding box center [573, 252] width 173 height 20
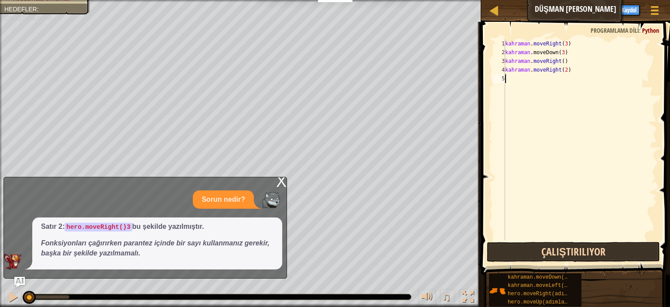
scroll to position [4, 0]
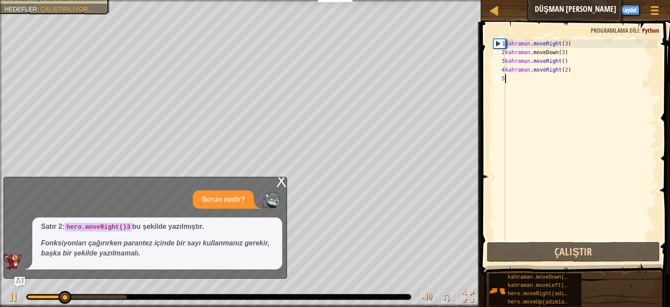
click at [284, 180] on font "X" at bounding box center [281, 181] width 10 height 18
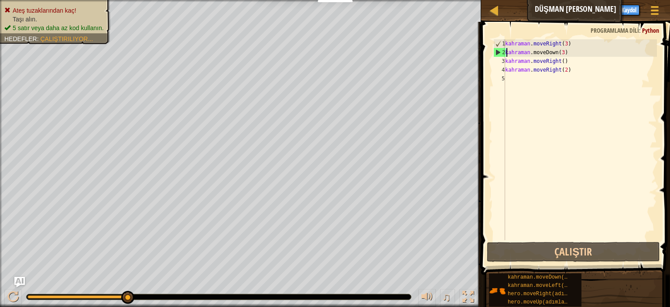
click at [579, 51] on div "kahraman . moveRight ( 3 ) kahraman .moveDown ( 3 ) ​ kahraman . moveRight ( ) …" at bounding box center [580, 148] width 154 height 218
drag, startPoint x: 559, startPoint y: 48, endPoint x: 540, endPoint y: 48, distance: 18.8
click at [558, 48] on div "kahraman . moveRight ( 3 ) kahraman .moveDown ( 3 ) ​ kahraman . moveRight ( ) …" at bounding box center [580, 148] width 154 height 218
click at [523, 52] on div "kahraman . moveRight ( 3 ) kahraman .moveDown ( 3 ) ​ kahraman . moveRight ( ) …" at bounding box center [580, 148] width 154 height 218
drag, startPoint x: 556, startPoint y: 34, endPoint x: 531, endPoint y: 40, distance: 25.5
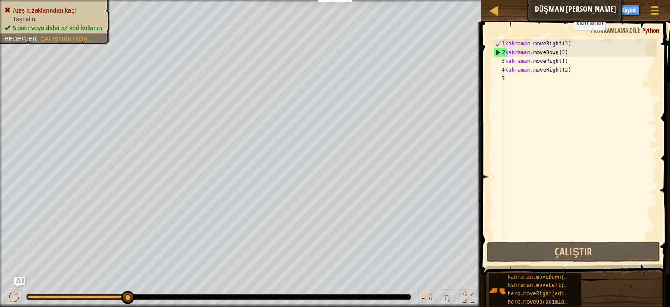
click at [543, 35] on span at bounding box center [577, 136] width 196 height 278
drag, startPoint x: 530, startPoint y: 41, endPoint x: 547, endPoint y: 41, distance: 16.6
click at [547, 41] on div "kahraman . moveRight ( 3 ) kahraman .moveDown ( 3 ) ​ kahraman . moveRight ( ) …" at bounding box center [580, 148] width 154 height 218
click at [537, 47] on div "kahraman . moveRight ( 3 ) kahraman .moveDown ( 3 ) ​ kahraman . moveRight ( ) …" at bounding box center [580, 148] width 154 height 218
click at [520, 48] on div "kahraman . moveRight ( 3 ) kahraman .moveDown ( 3 ) ​ kahraman . moveRight ( ) …" at bounding box center [580, 148] width 154 height 218
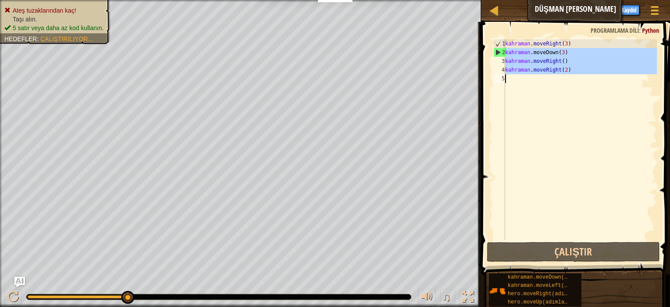
drag, startPoint x: 576, startPoint y: 48, endPoint x: 539, endPoint y: 80, distance: 48.9
click at [539, 80] on div "kahraman . moveRight ( 3 ) kahraman .moveDown ( 3 ) ​ kahraman . moveRight ( ) …" at bounding box center [580, 148] width 154 height 218
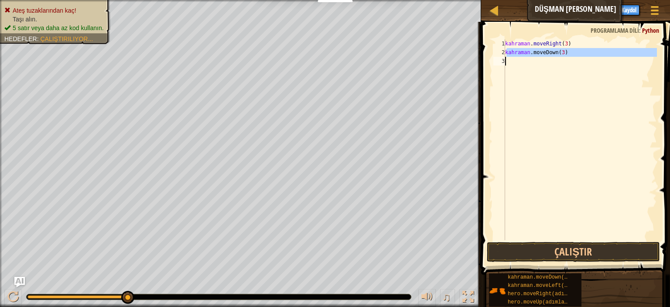
drag, startPoint x: 593, startPoint y: 50, endPoint x: 504, endPoint y: 62, distance: 89.3
click at [504, 60] on div "hero.moveDown(3) 1 2 3 kahraman . moveRight ( 3 ) kahraman .moveDown ( 3 ) ​ İb…" at bounding box center [574, 139] width 165 height 201
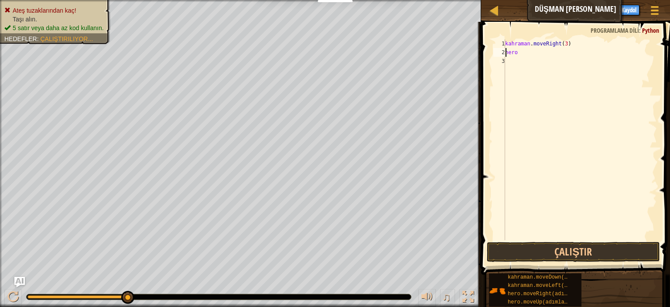
type textarea "h"
type textarea "."
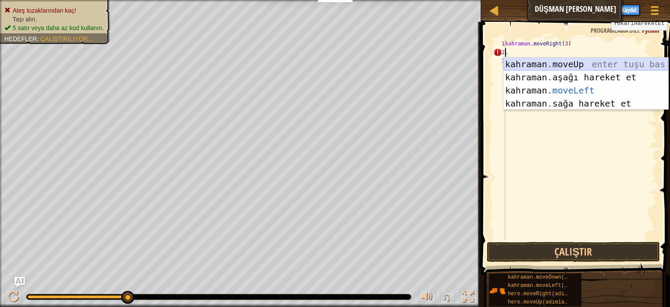
click at [588, 62] on div "kahraman . moveUp enter tuşu bas kahraman . aşağı hareket et tuşuna bas kahrama…" at bounding box center [585, 97] width 165 height 79
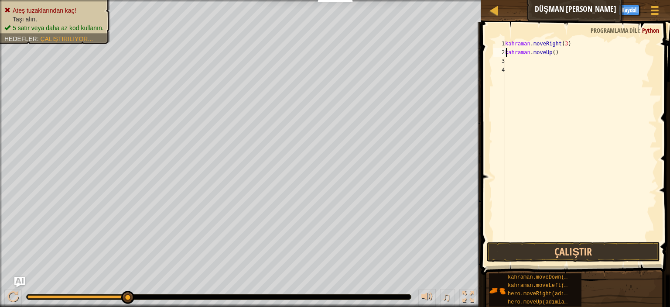
drag, startPoint x: 564, startPoint y: 53, endPoint x: 519, endPoint y: 55, distance: 45.0
click at [520, 55] on div "kahraman . moveRight ( 3 ) kahraman . moveUp ( )" at bounding box center [580, 148] width 154 height 218
type textarea "h"
type textarea "."
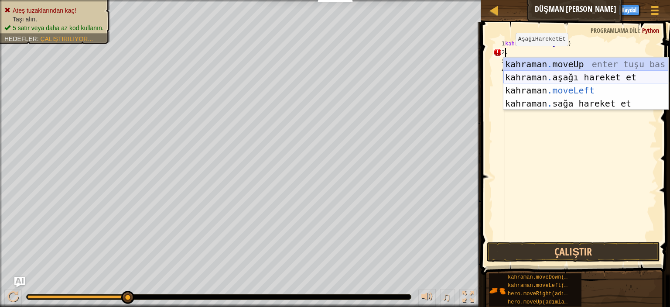
click at [591, 75] on div "kahraman . moveUp enter tuşu bas kahraman . aşağı hareket et tuşuna bas kahrama…" at bounding box center [585, 97] width 165 height 79
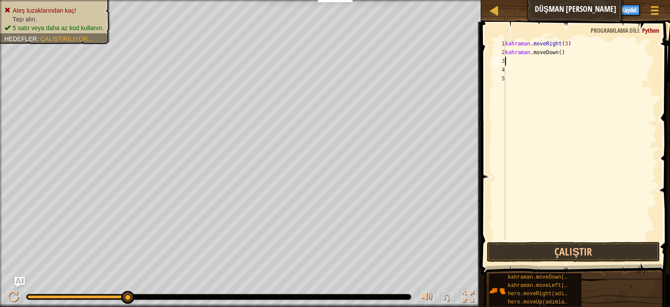
type textarea "."
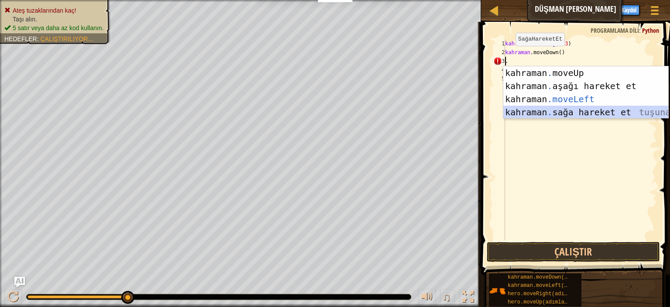
click at [651, 114] on div "kahraman . moveUp enter tuşu bas kahraman . aşağı hareket et tuşuna bas kahrama…" at bounding box center [585, 105] width 165 height 79
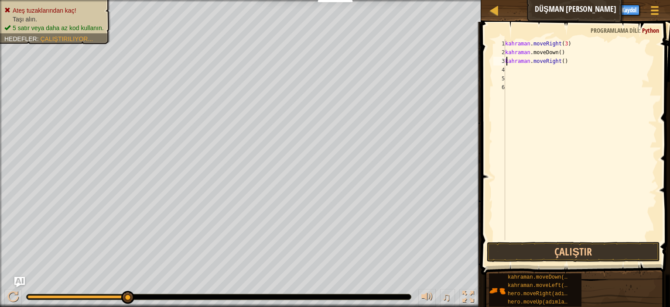
click at [588, 62] on div "kahraman . moveRight ( 3 ) kahraman .moveDown ( ) ​ kahraman . moveRight ( )" at bounding box center [580, 148] width 154 height 218
click at [579, 52] on div "kahraman . moveRight ( 3 ) kahraman .moveDown ( ) ​ kahraman . moveRight ( ) 2" at bounding box center [580, 148] width 154 height 218
type textarea "hero.moveDown()2"
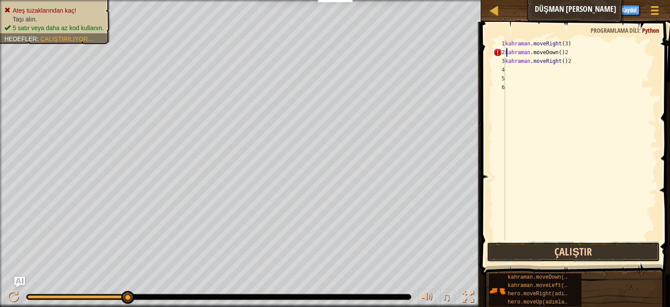
click at [574, 247] on button "Çalıştır" at bounding box center [573, 252] width 173 height 20
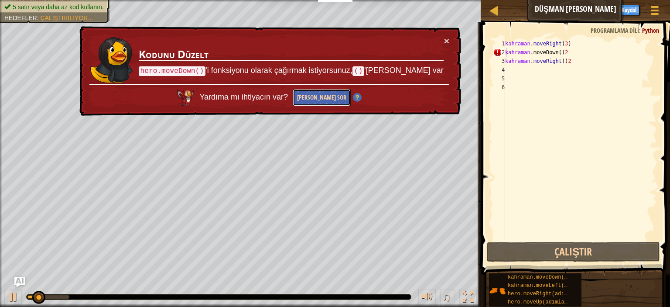
click at [321, 94] on font "[PERSON_NAME] Sor" at bounding box center [321, 97] width 49 height 9
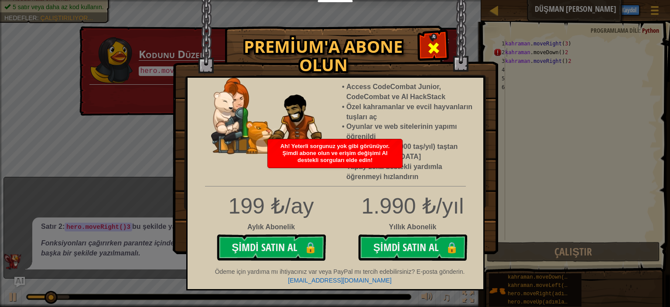
click at [436, 45] on span at bounding box center [434, 48] width 14 height 14
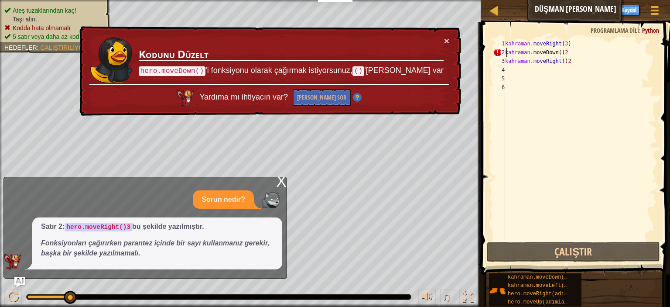
click at [223, 200] on font "Sorun nedir?" at bounding box center [224, 198] width 44 height 7
drag, startPoint x: 69, startPoint y: 293, endPoint x: 91, endPoint y: 290, distance: 22.5
drag, startPoint x: 73, startPoint y: 296, endPoint x: 121, endPoint y: 294, distance: 47.6
click at [94, 293] on div "♫" at bounding box center [240, 294] width 481 height 26
click at [13, 294] on div at bounding box center [12, 296] width 11 height 11
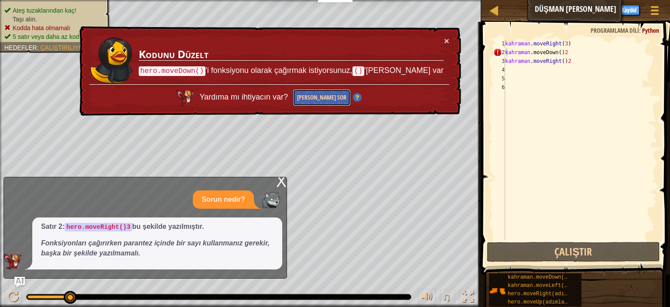
click at [338, 94] on font "[PERSON_NAME] Sor" at bounding box center [321, 97] width 49 height 9
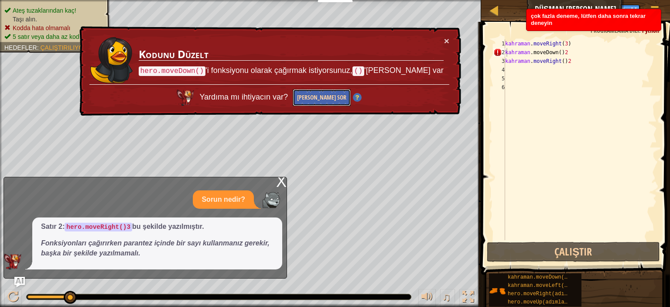
click at [338, 94] on font "[PERSON_NAME] Sor" at bounding box center [321, 97] width 49 height 9
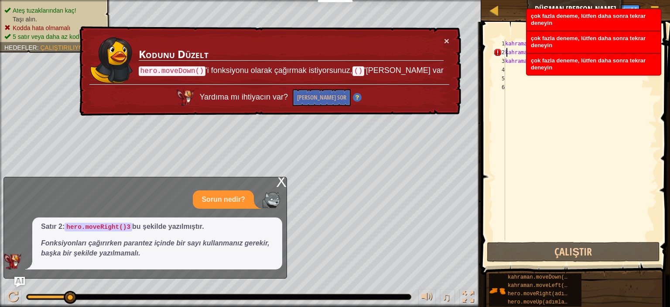
click at [237, 190] on div "Sorun nedir?" at bounding box center [223, 199] width 61 height 19
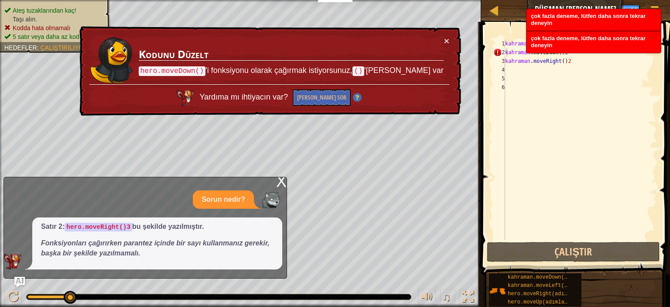
click at [279, 183] on font "X" at bounding box center [281, 181] width 10 height 18
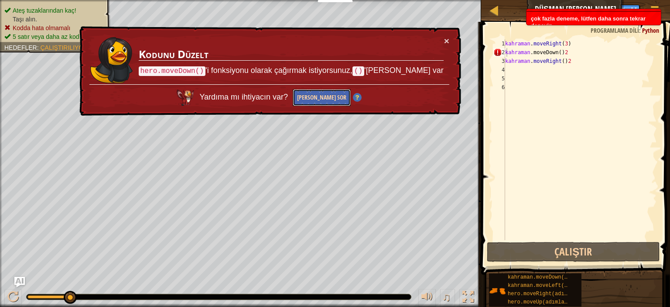
click at [334, 91] on button "[PERSON_NAME] Sor" at bounding box center [322, 97] width 58 height 18
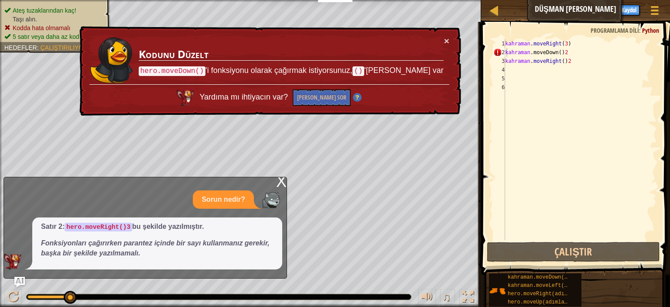
drag, startPoint x: 109, startPoint y: 224, endPoint x: 120, endPoint y: 223, distance: 10.9
click at [120, 223] on code "hero.moveRight()3" at bounding box center [99, 226] width 68 height 9
click at [127, 230] on code "hero.moveRight()3" at bounding box center [99, 226] width 68 height 9
click at [389, 296] on div at bounding box center [219, 296] width 384 height 5
click at [388, 296] on div at bounding box center [219, 296] width 384 height 5
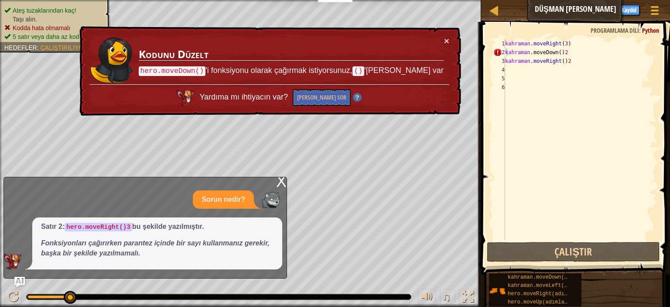
click at [388, 296] on div at bounding box center [219, 296] width 384 height 5
click at [218, 198] on font "Sorun nedir?" at bounding box center [224, 198] width 44 height 7
drag, startPoint x: 218, startPoint y: 198, endPoint x: 74, endPoint y: 201, distance: 143.5
click at [215, 197] on font "Sorun nedir?" at bounding box center [224, 198] width 44 height 7
drag, startPoint x: 6, startPoint y: 204, endPoint x: 27, endPoint y: 275, distance: 74.8
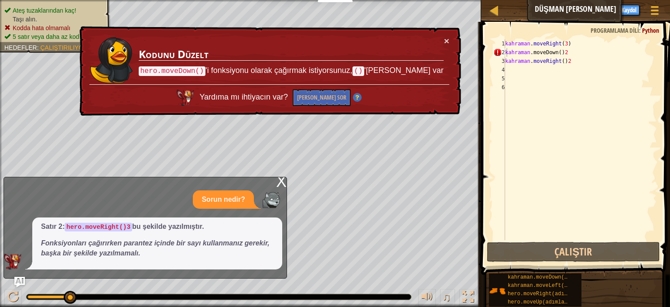
click at [30, 273] on div "X Sorun nedir? Satır 2: hero.moveRight()3 bu şekilde yazılmıştır. Fonksiyonları…" at bounding box center [145, 228] width 284 height 102
